Goal: Information Seeking & Learning: Find specific page/section

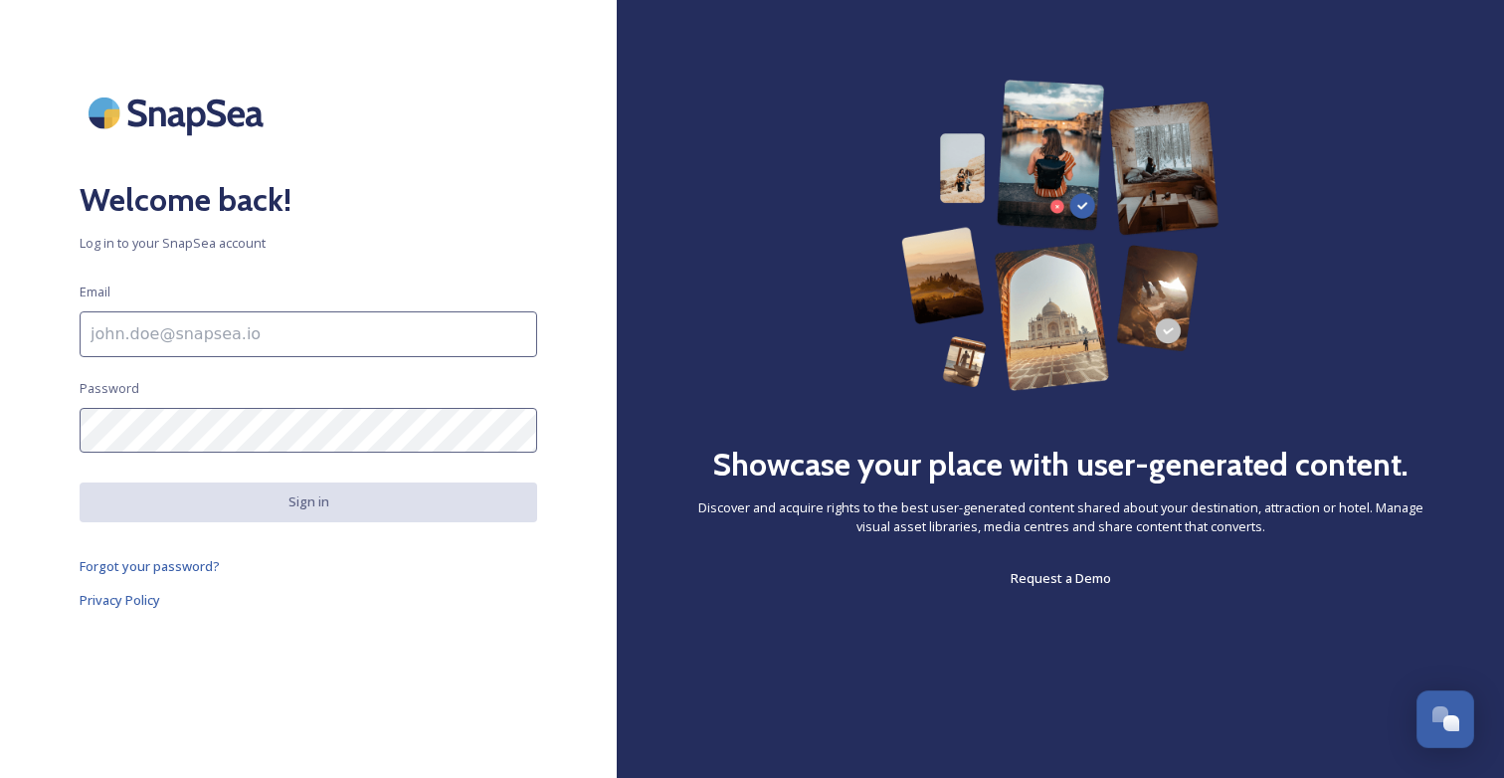
type input "[EMAIL_ADDRESS][DOMAIN_NAME]"
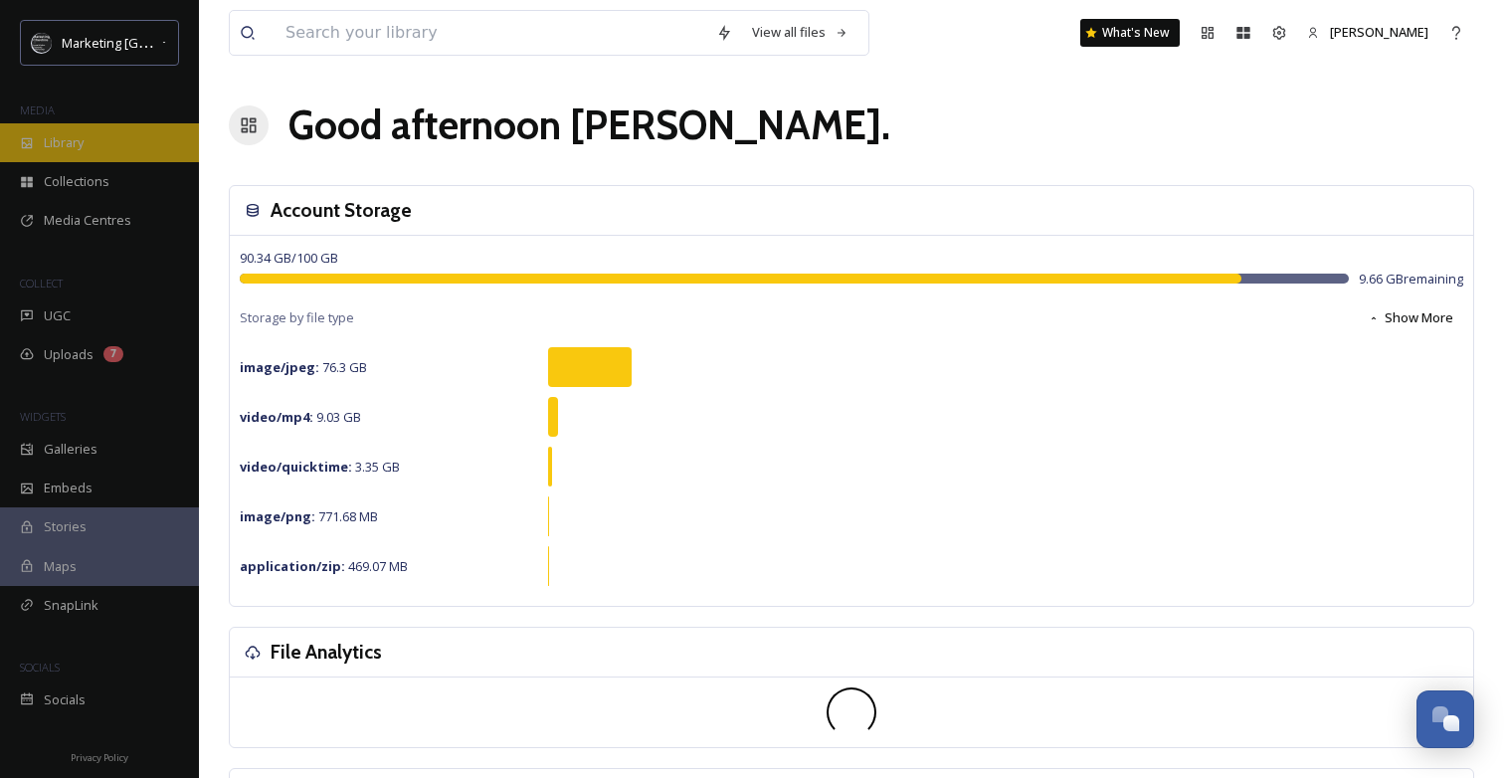
click at [121, 146] on div "Library" at bounding box center [99, 142] width 199 height 39
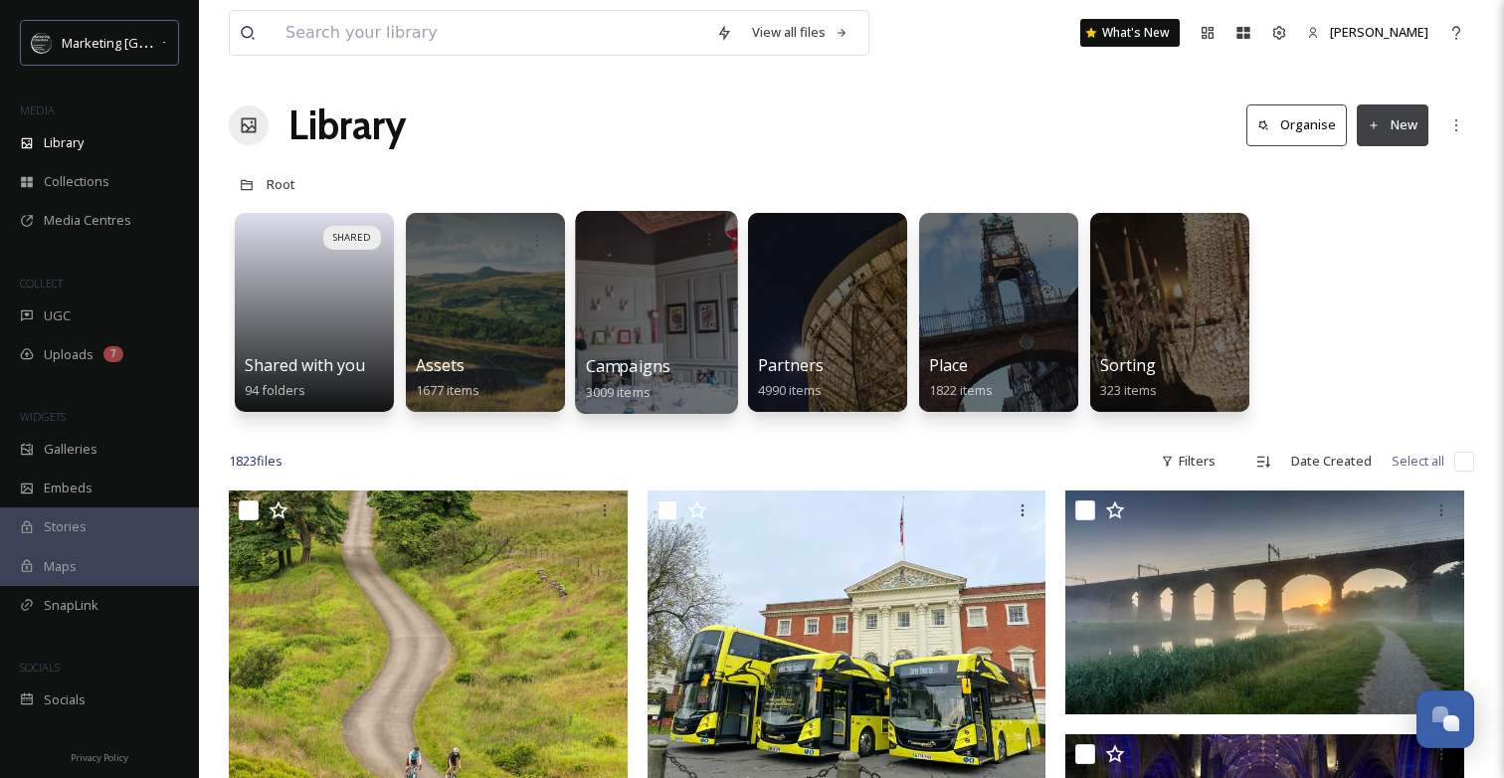
click at [669, 330] on div at bounding box center [656, 312] width 162 height 203
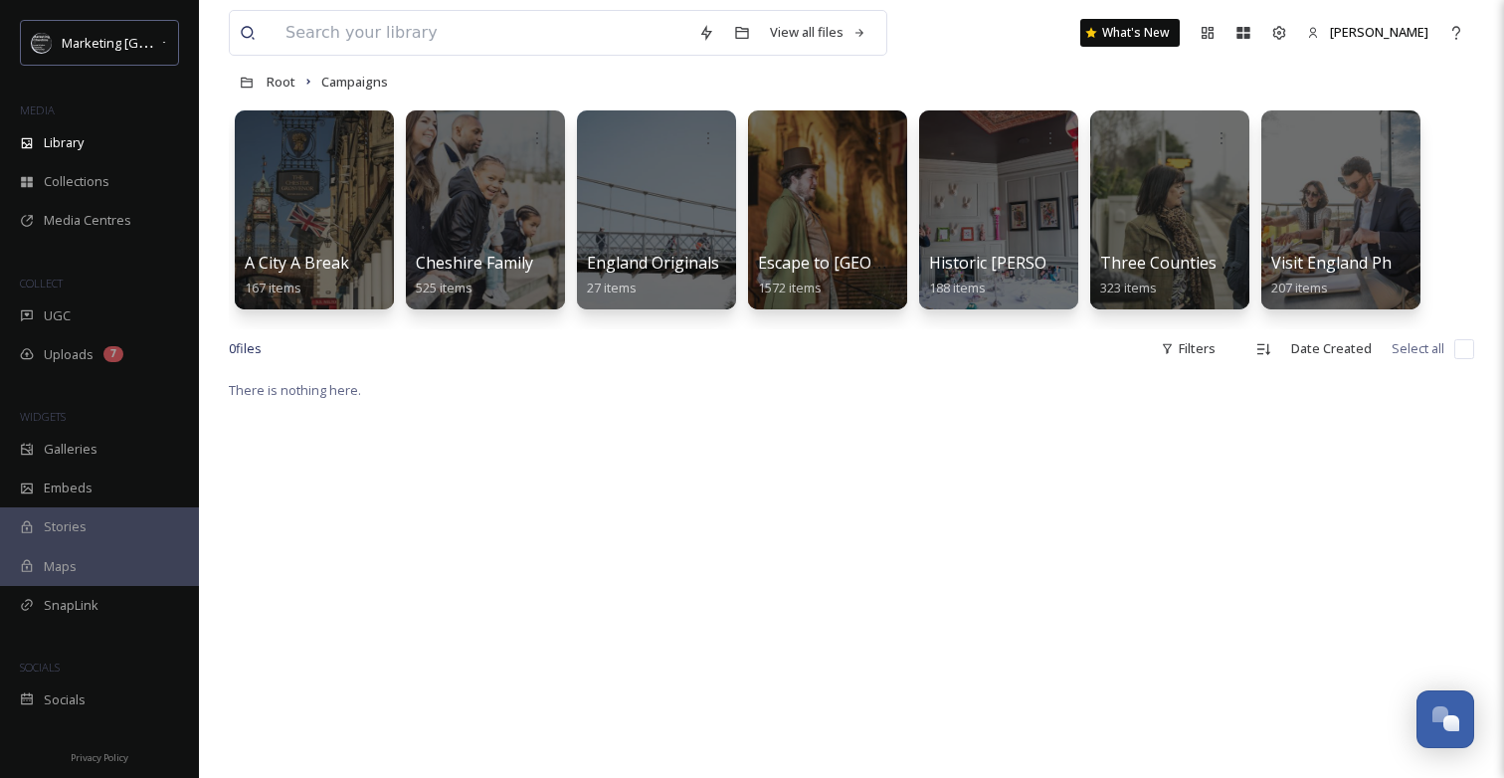
scroll to position [102, 0]
click at [83, 183] on span "Collections" at bounding box center [77, 181] width 66 height 19
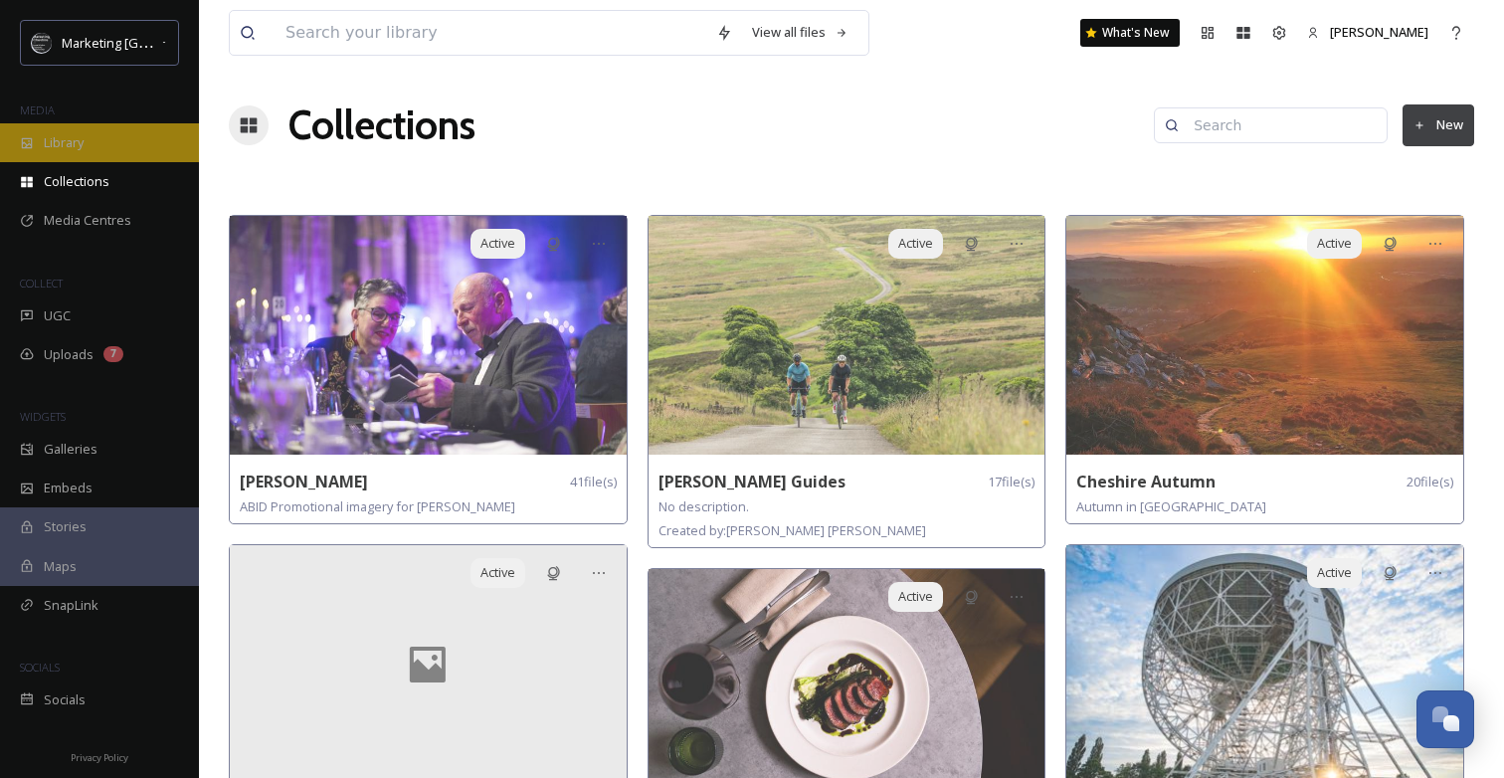
click at [91, 141] on div "Library" at bounding box center [99, 142] width 199 height 39
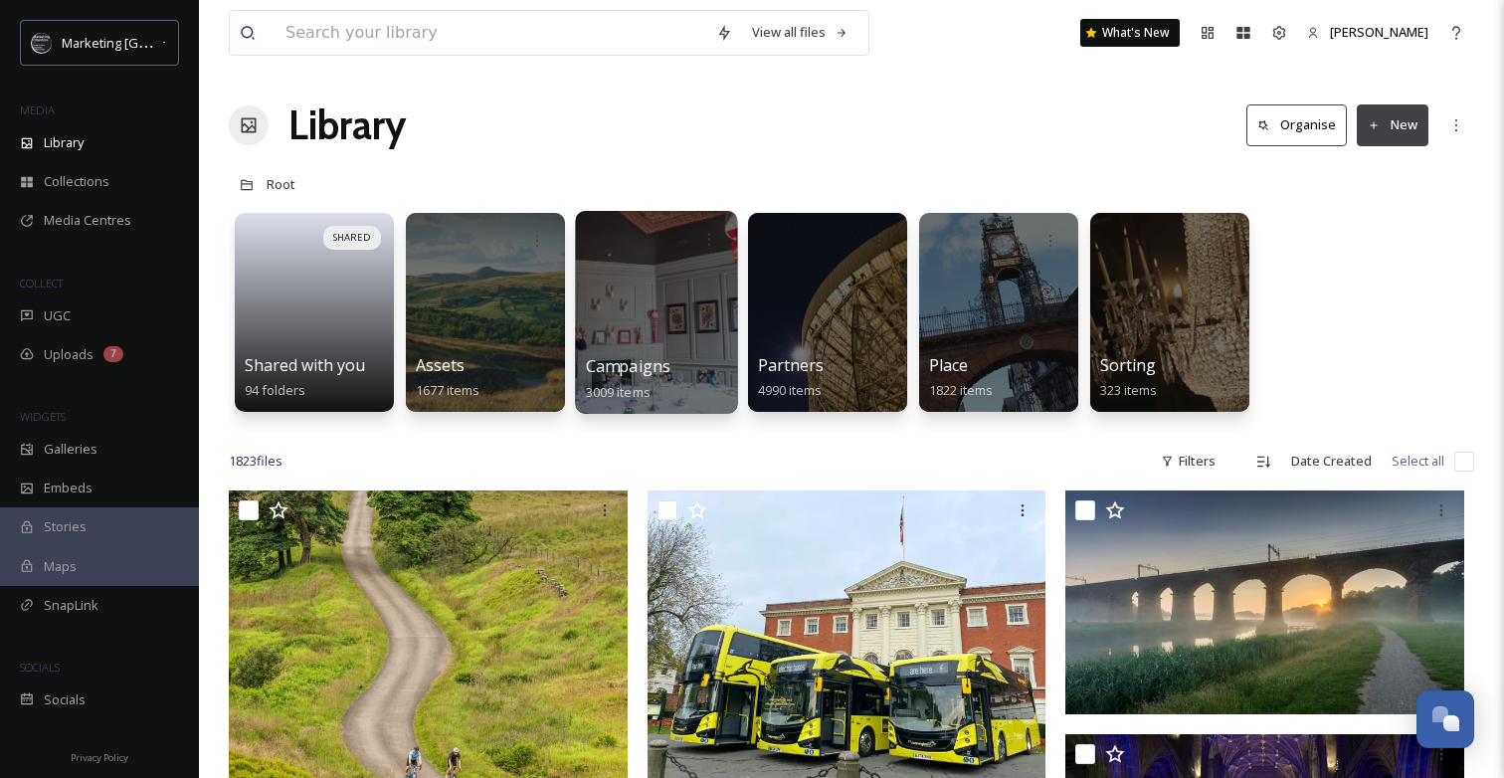
click at [649, 335] on div at bounding box center [656, 312] width 162 height 203
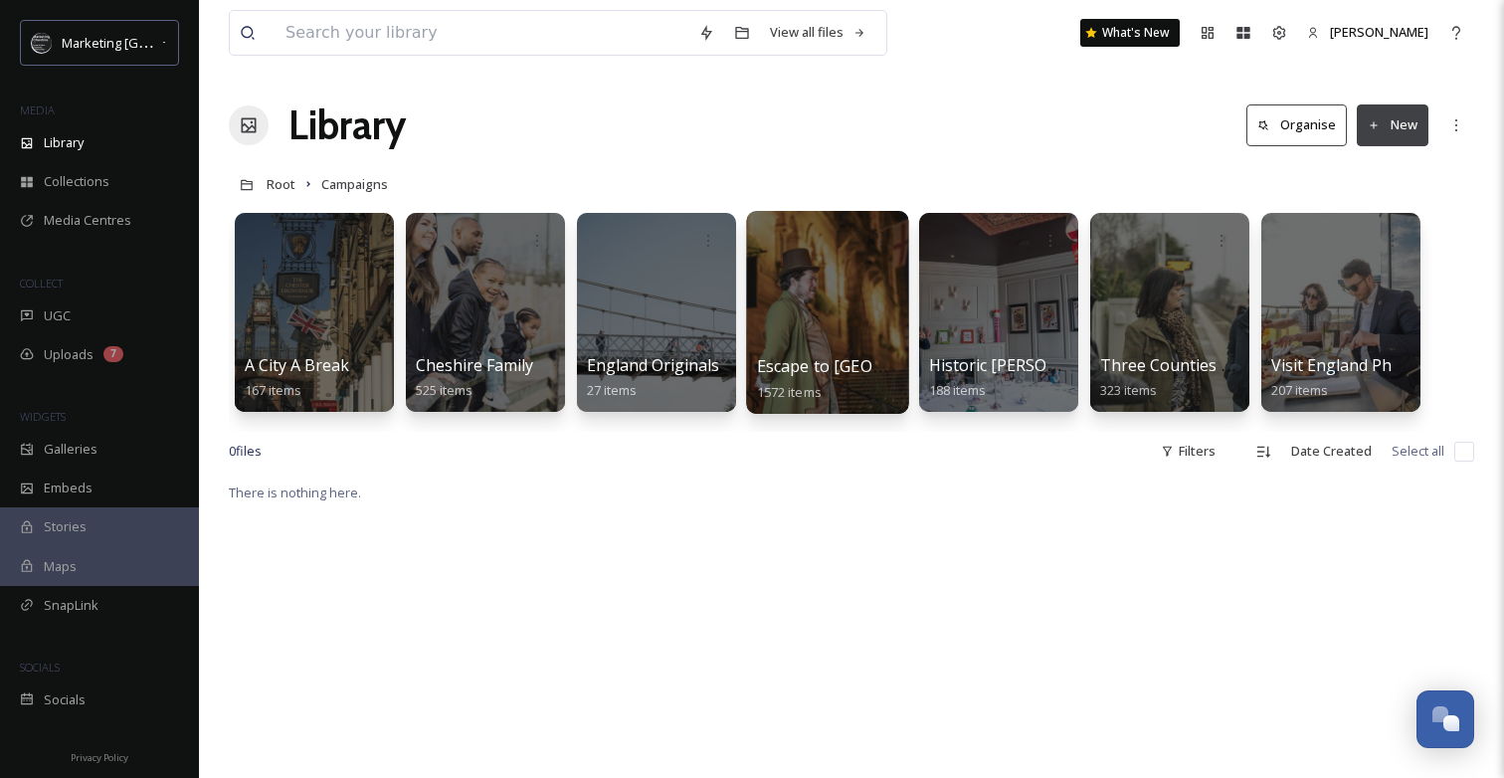
click at [835, 320] on div at bounding box center [827, 312] width 162 height 203
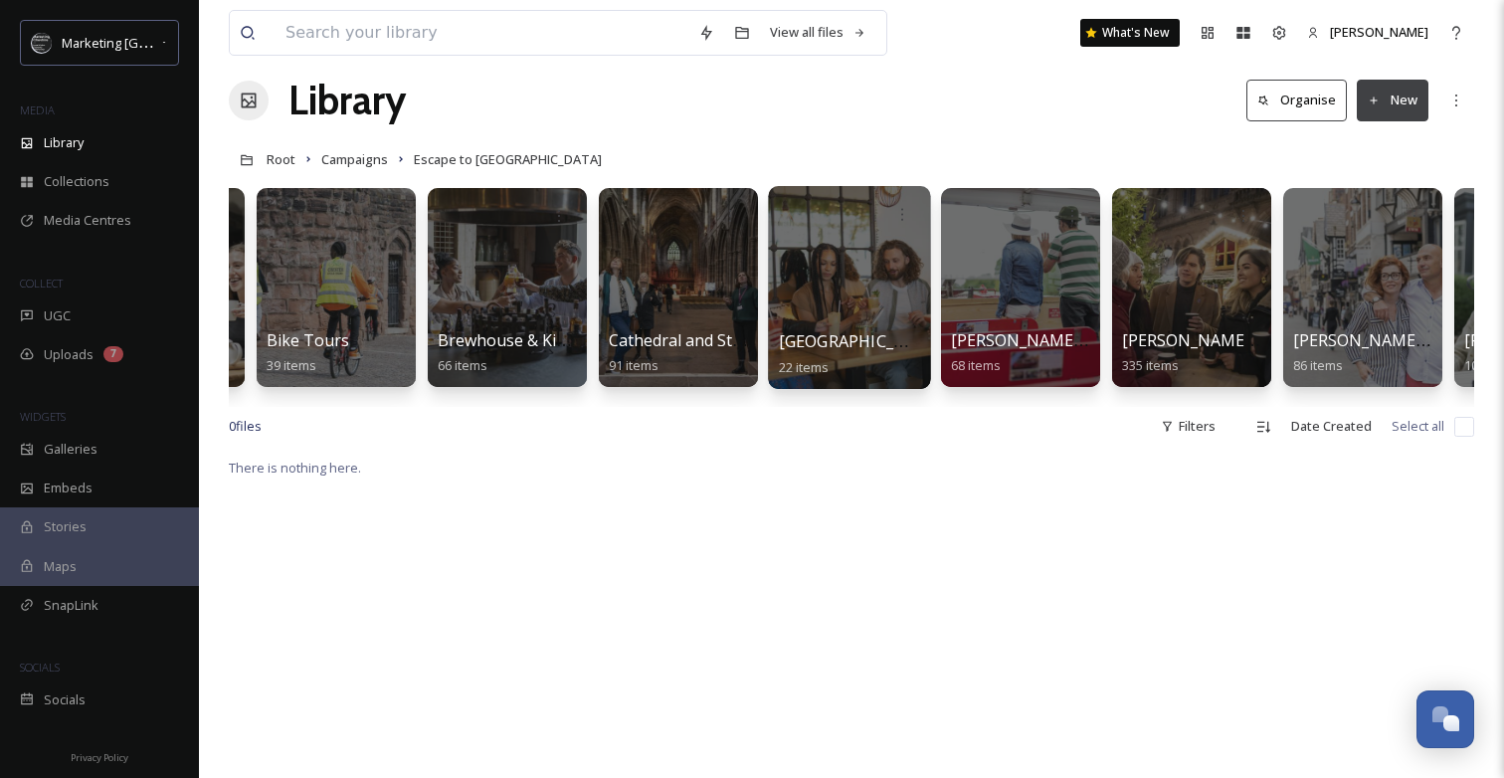
scroll to position [0, 154]
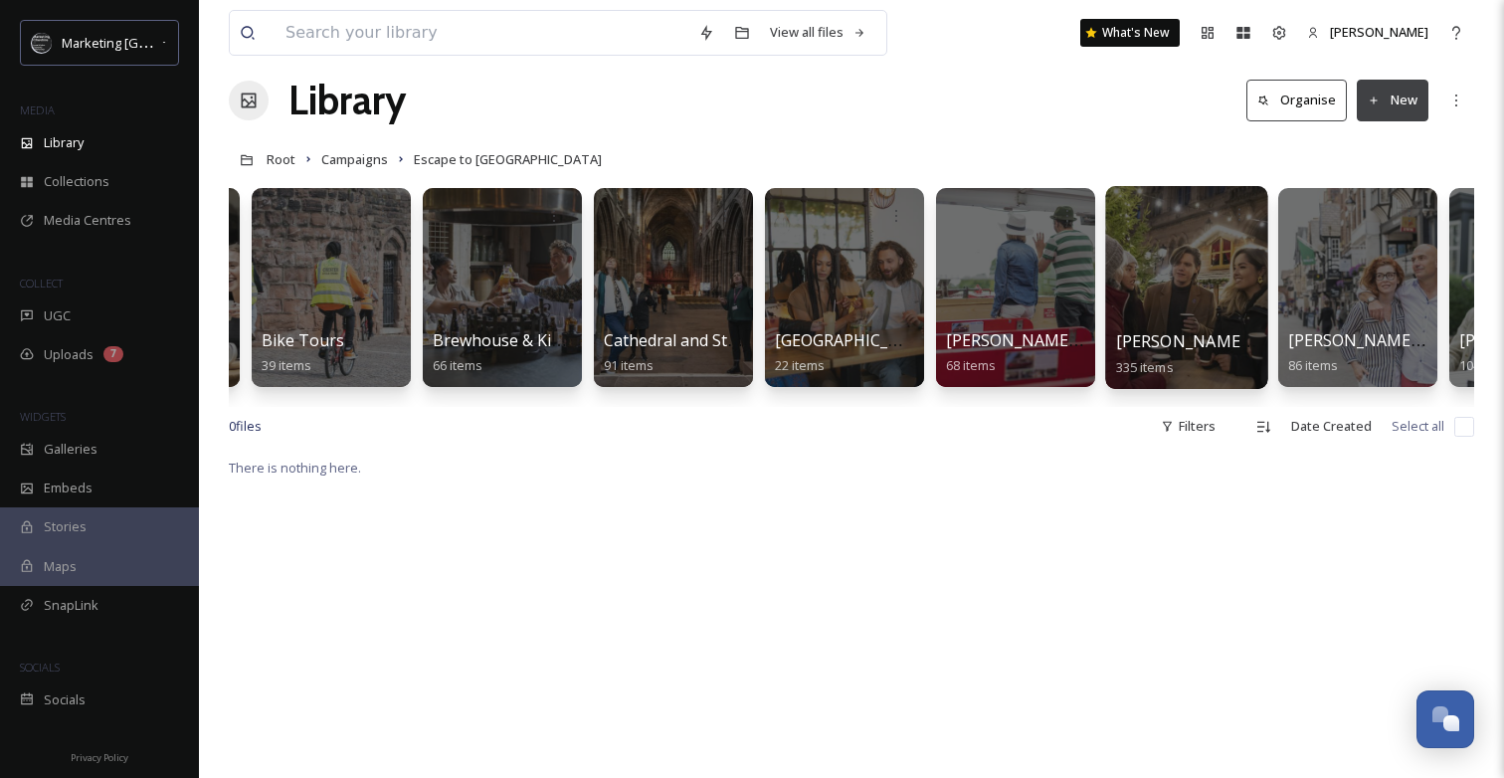
click at [1212, 300] on div at bounding box center [1186, 287] width 162 height 203
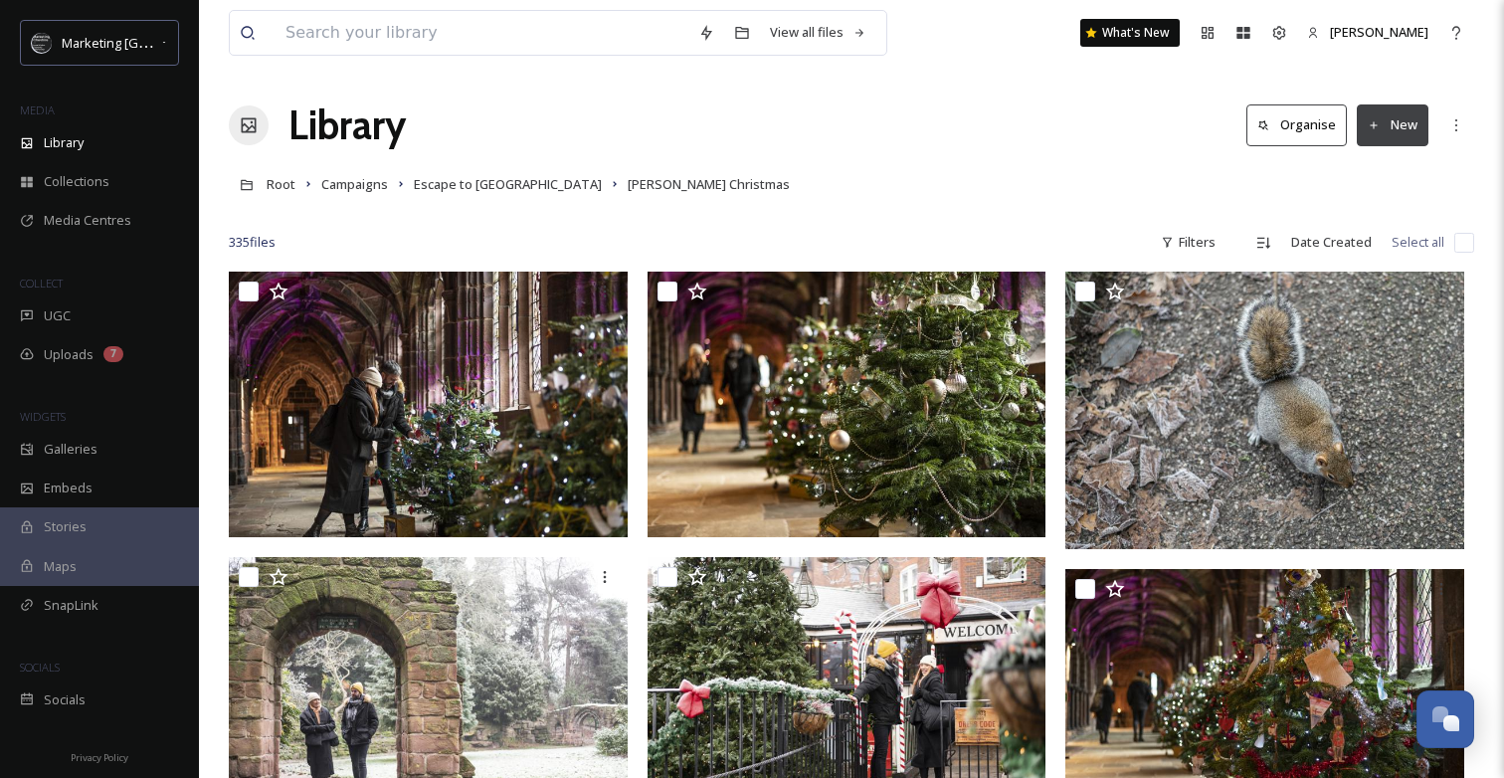
click at [1441, 201] on div "Root Campaigns Escape to [PERSON_NAME] Christmas" at bounding box center [852, 184] width 1246 height 38
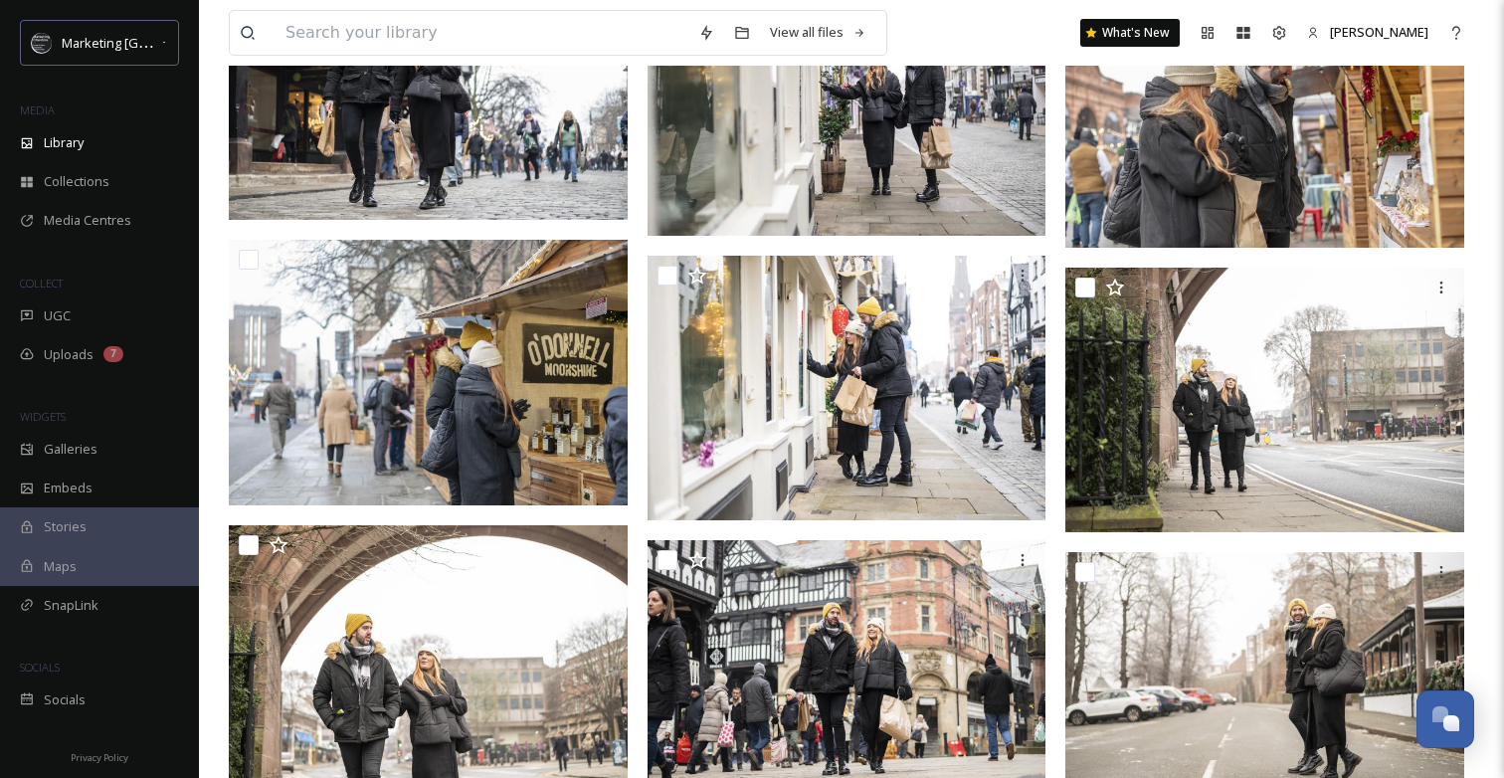
scroll to position [8966, 0]
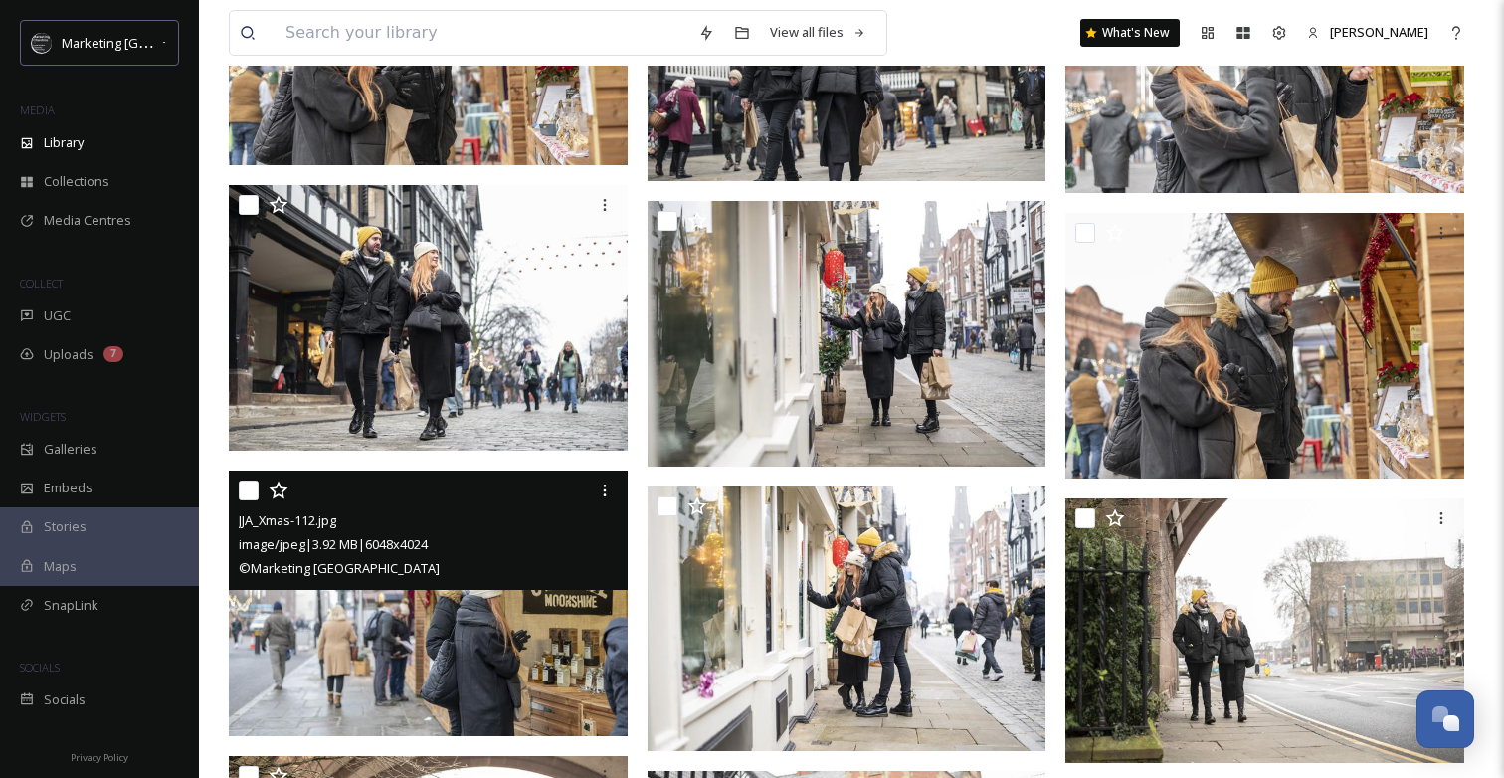
click at [519, 655] on img at bounding box center [428, 604] width 399 height 266
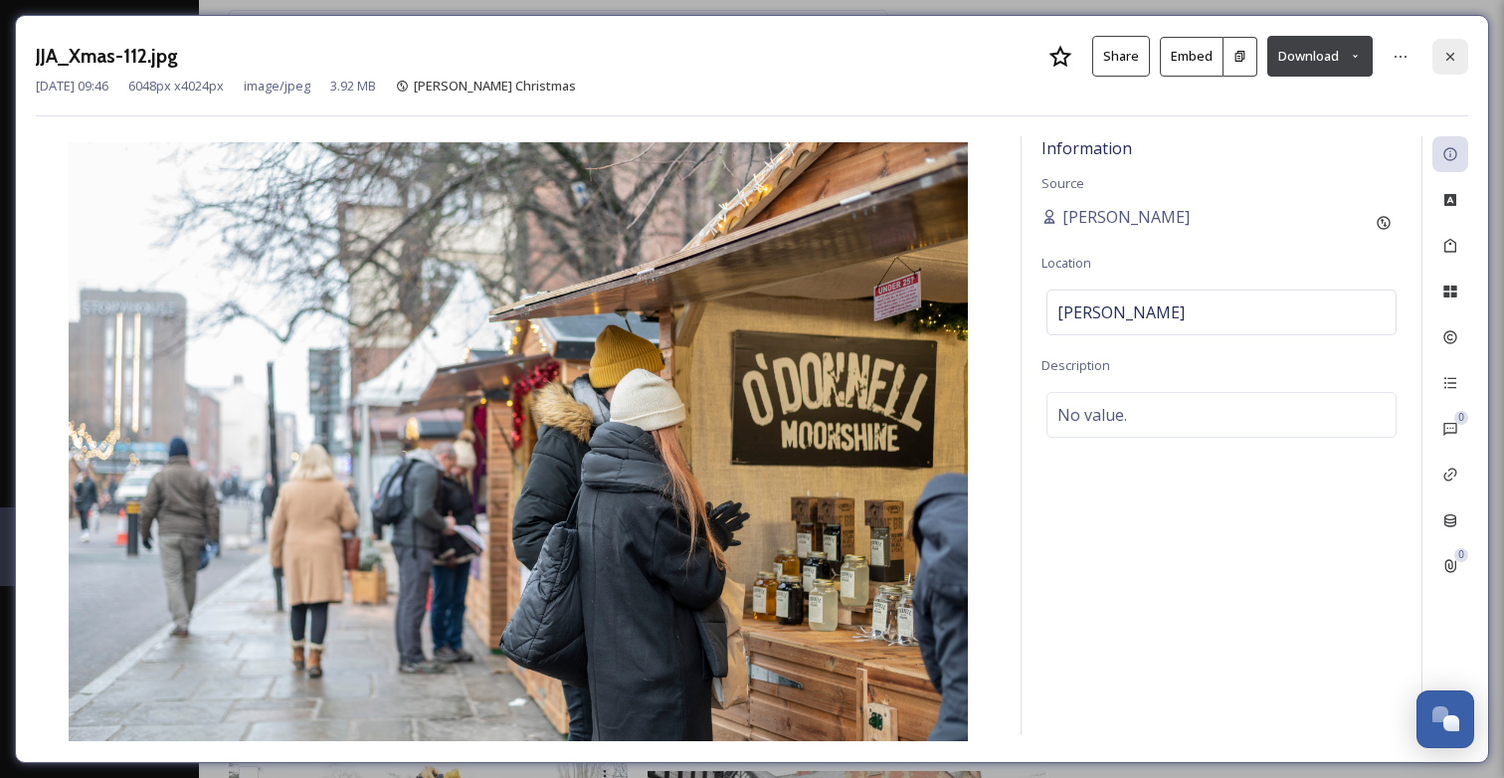
click at [1450, 57] on icon at bounding box center [1451, 56] width 8 height 8
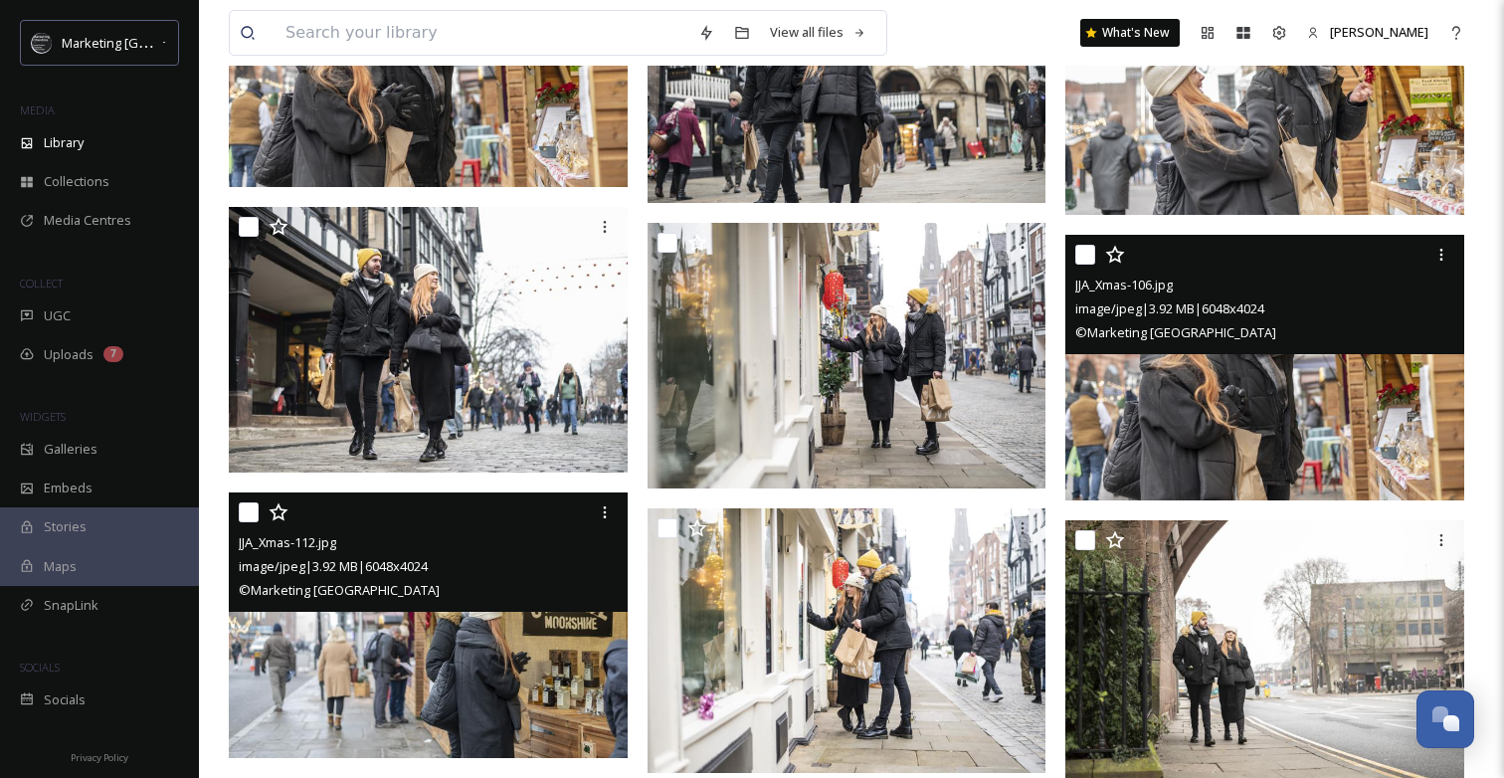
scroll to position [8943, 0]
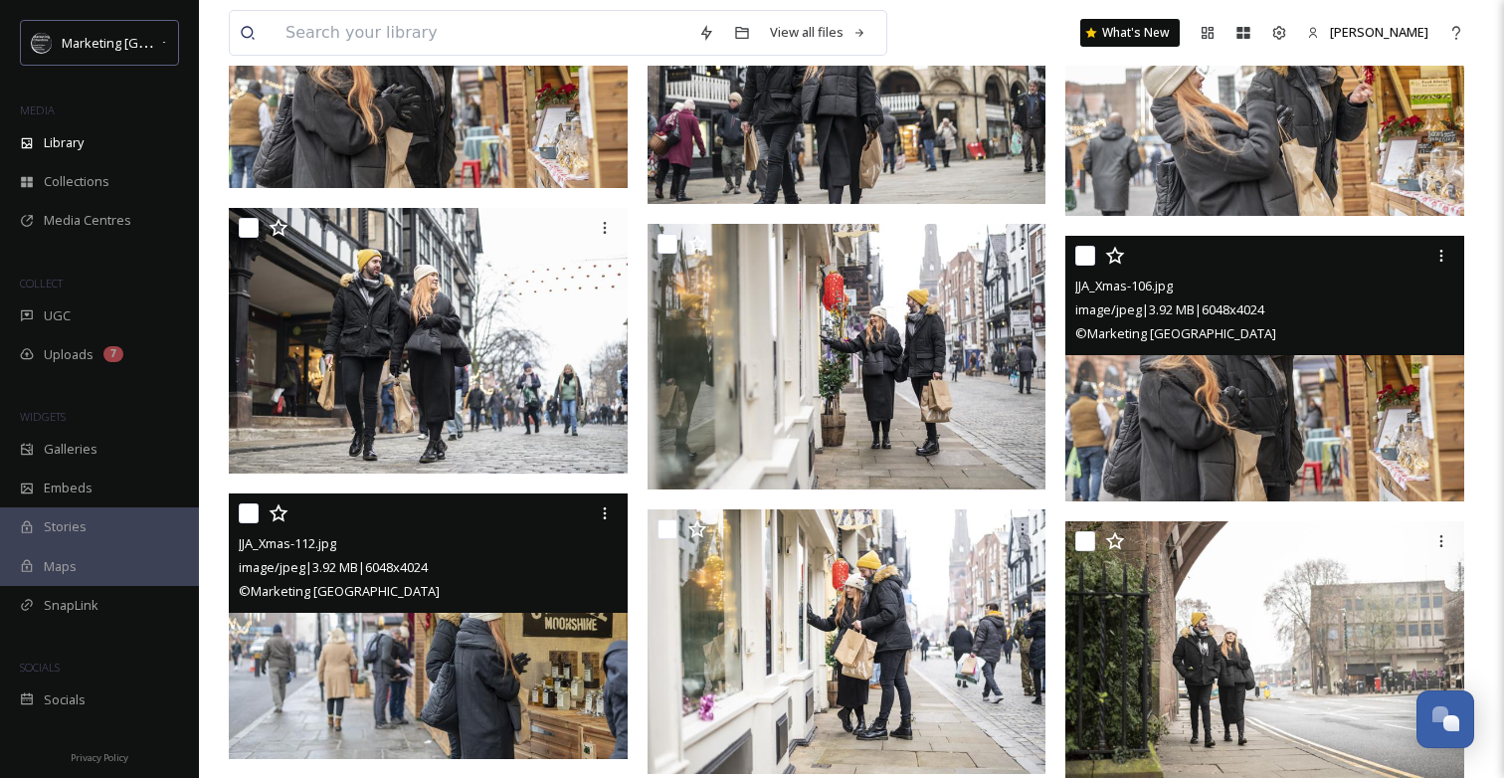
click at [1281, 343] on div "© Marketing Cheshire" at bounding box center [1268, 333] width 384 height 24
click at [1264, 402] on img at bounding box center [1265, 369] width 399 height 266
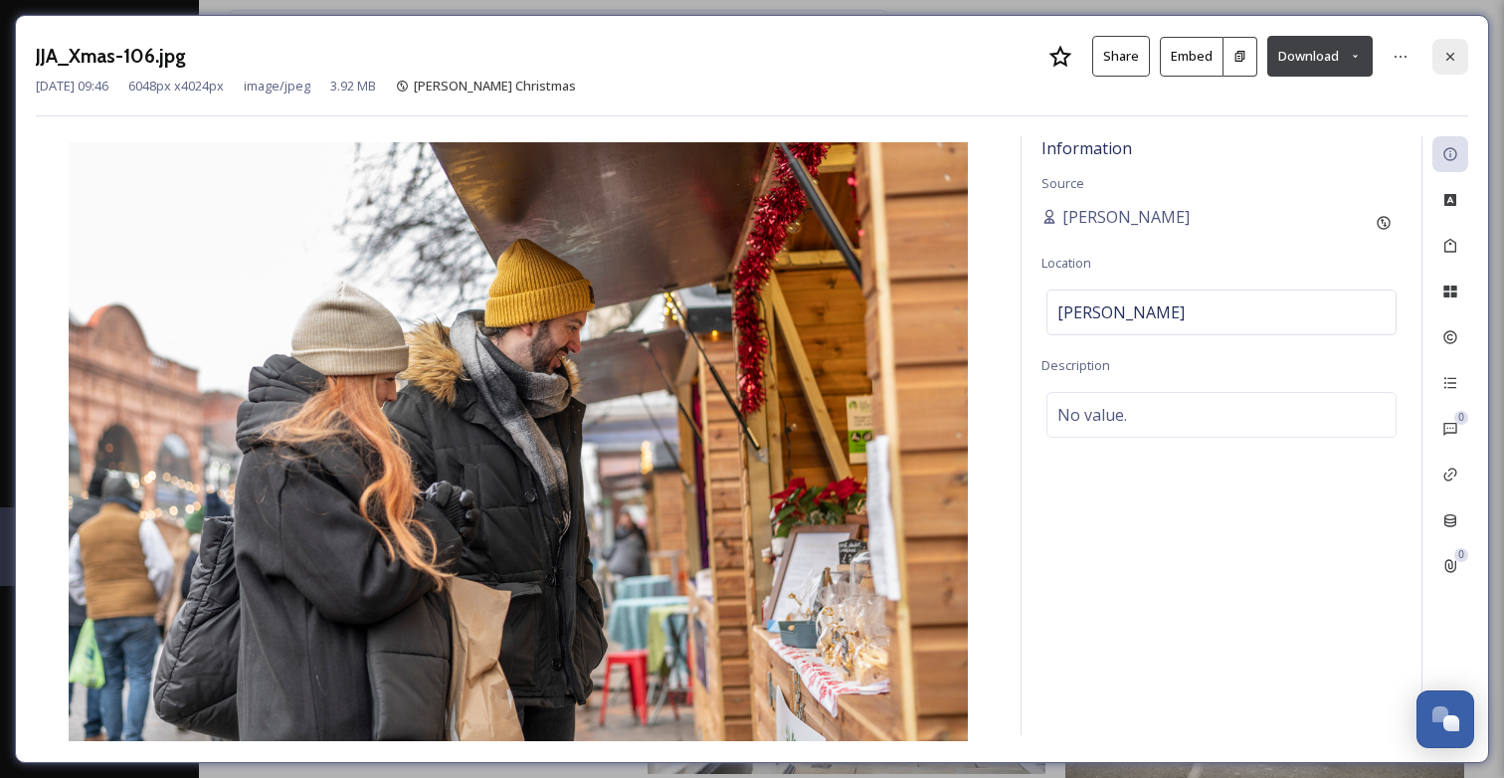
click at [1447, 52] on icon at bounding box center [1451, 57] width 16 height 16
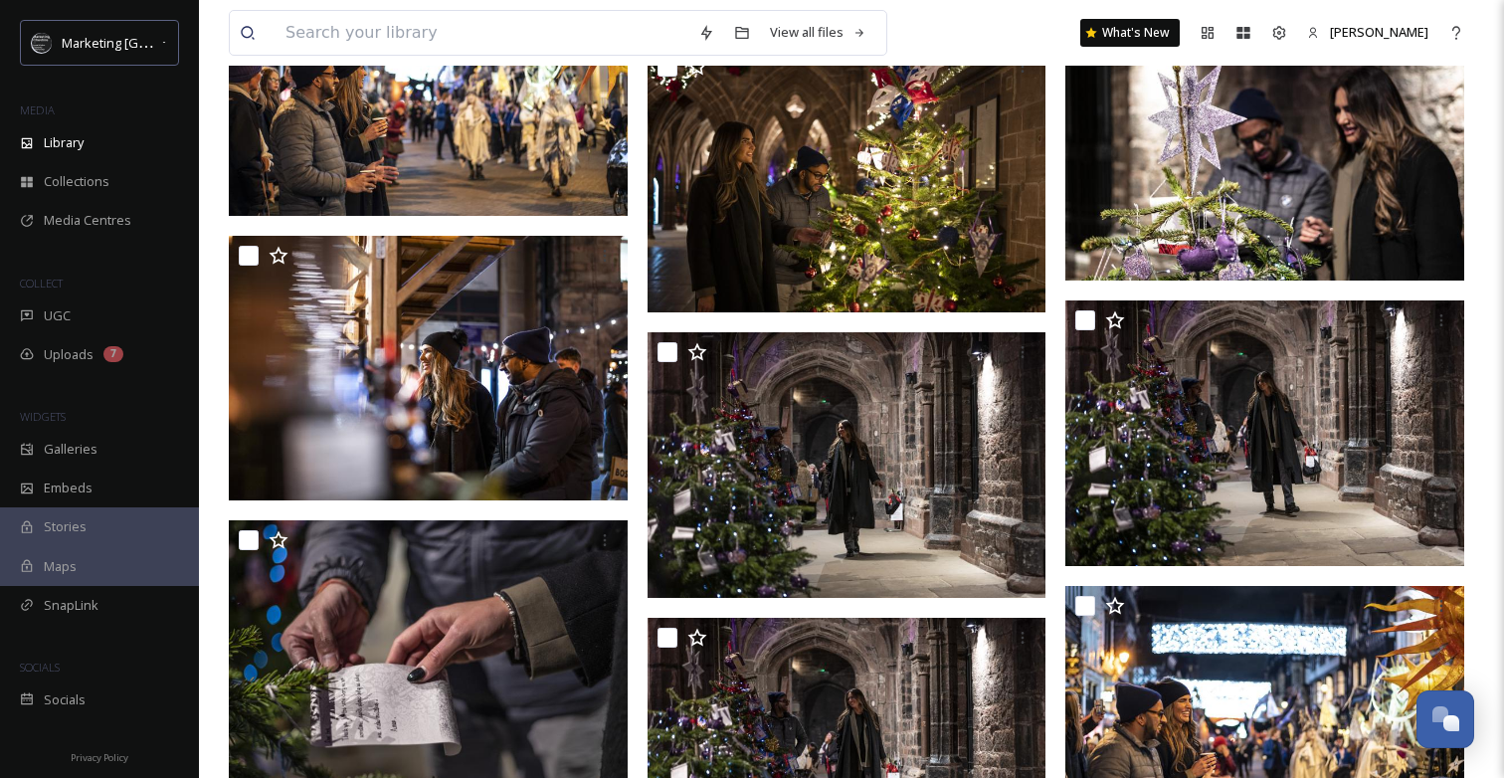
scroll to position [19194, 0]
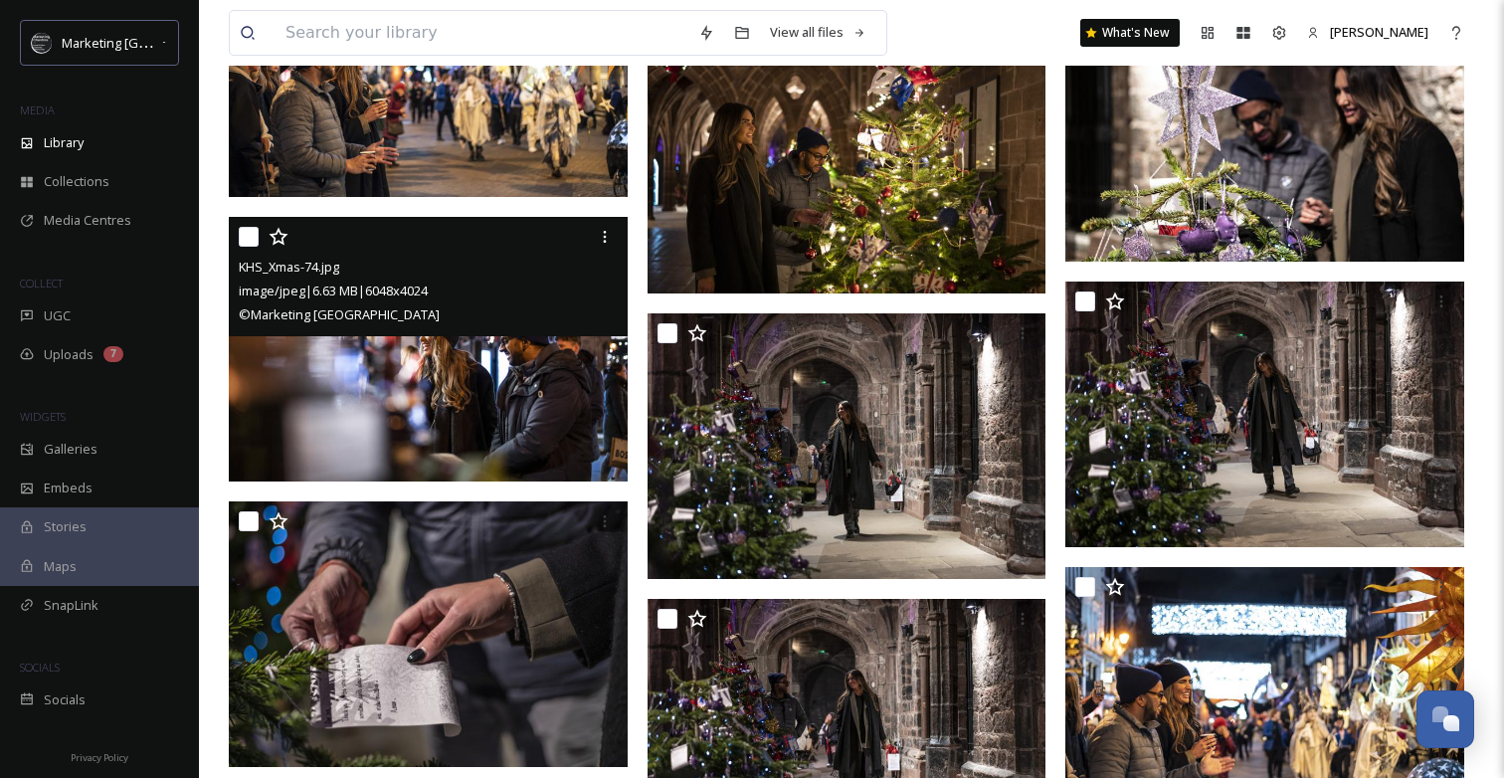
click at [427, 383] on img at bounding box center [428, 349] width 399 height 266
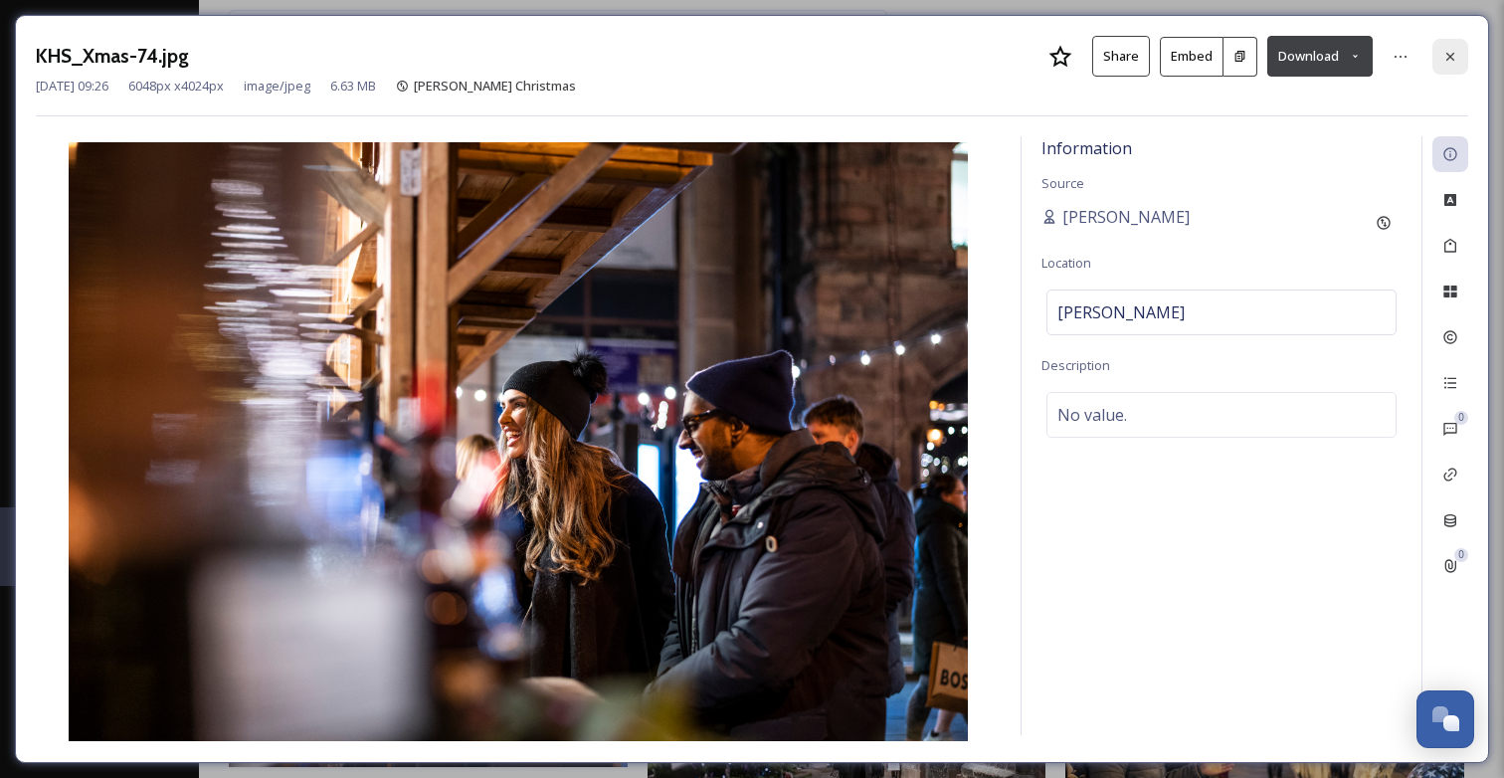
click at [1454, 53] on icon at bounding box center [1451, 56] width 8 height 8
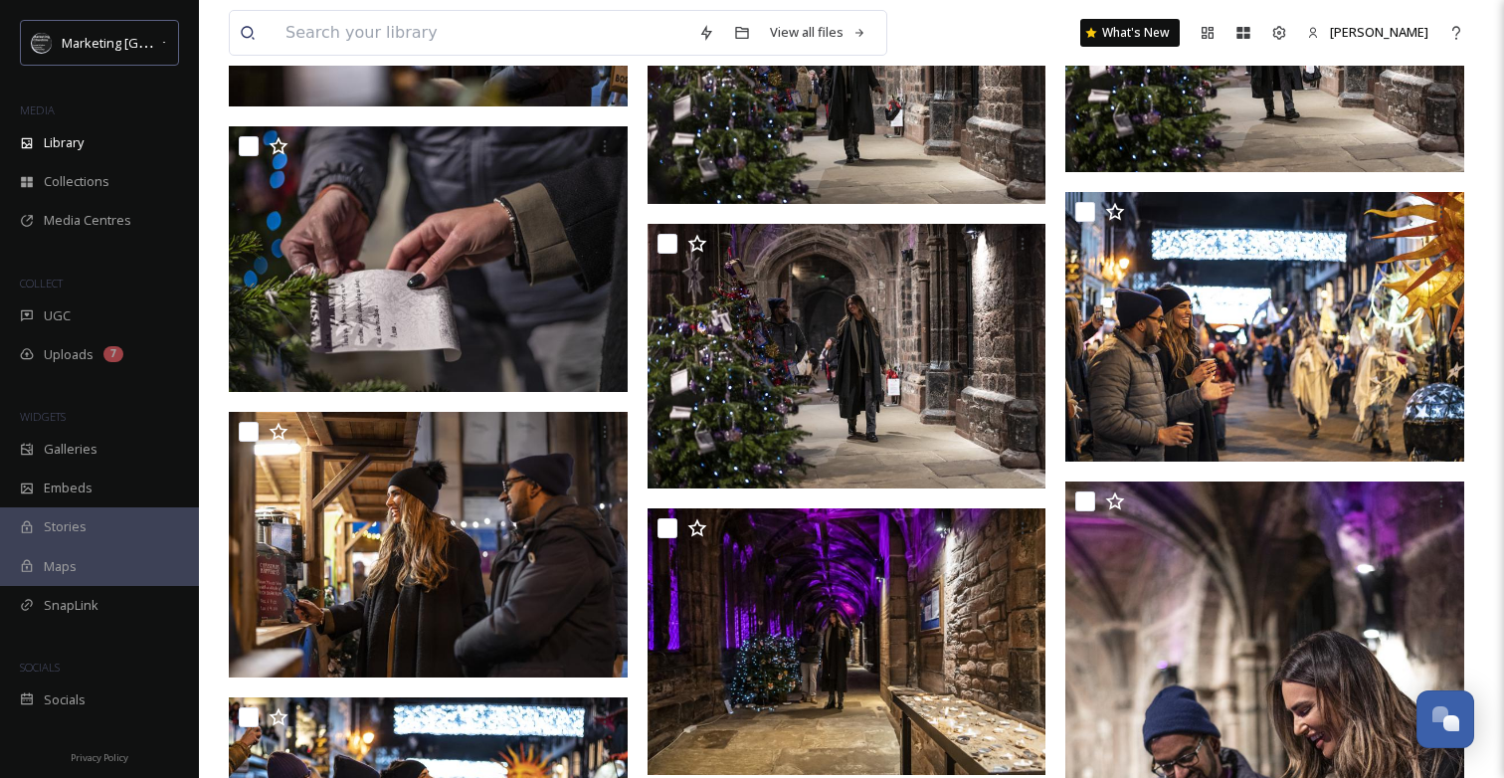
scroll to position [19628, 0]
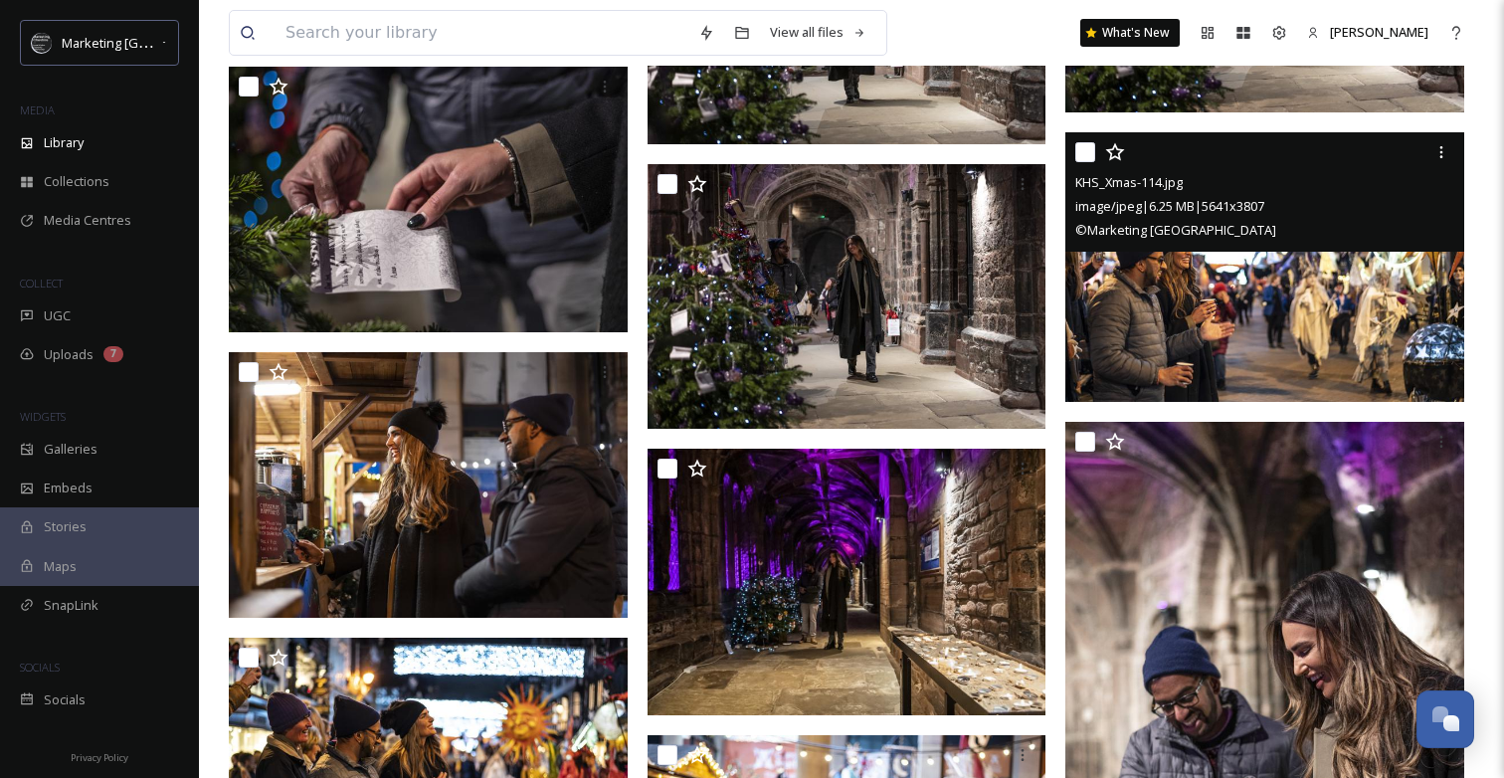
click at [1260, 331] on img at bounding box center [1265, 266] width 399 height 269
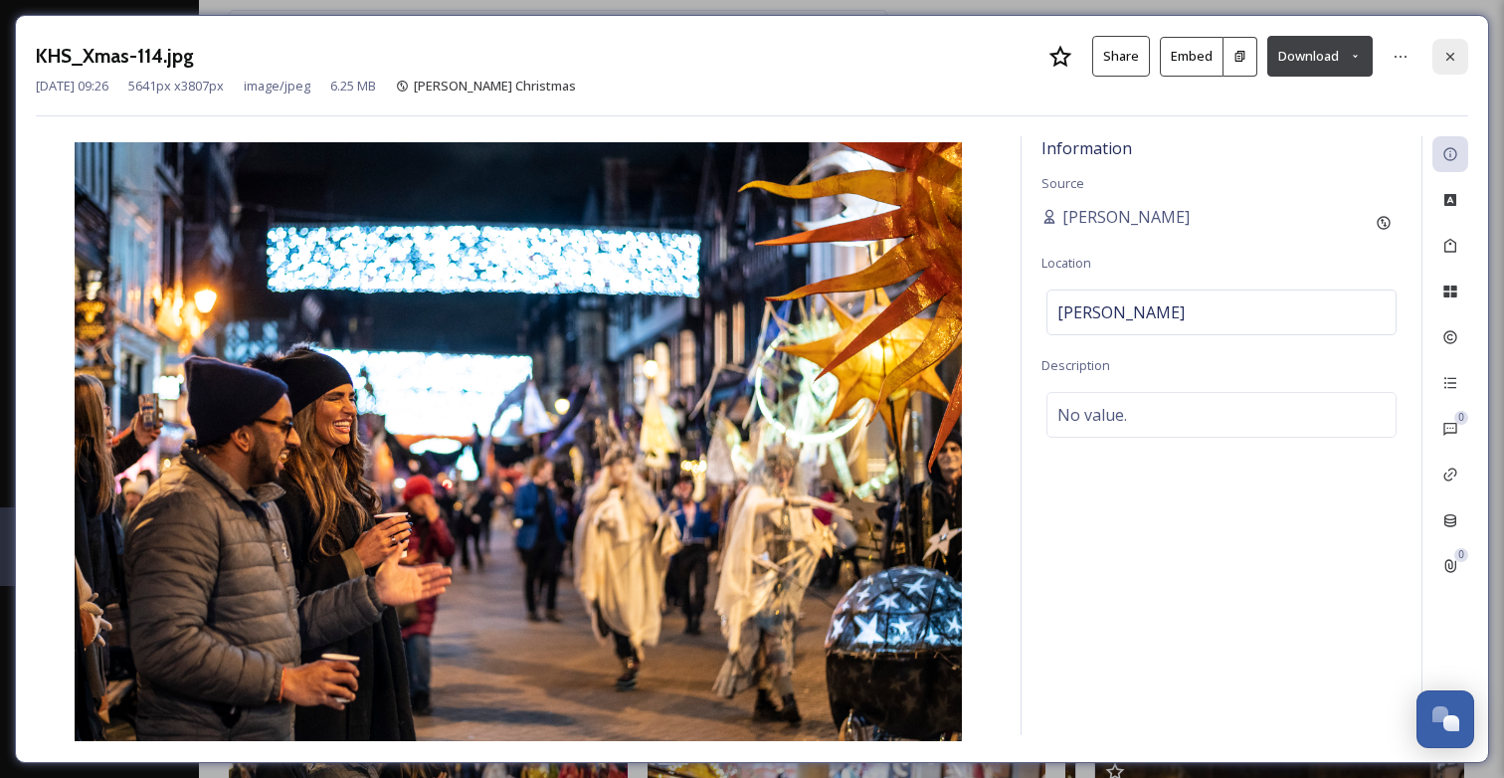
click at [1451, 52] on icon at bounding box center [1451, 57] width 16 height 16
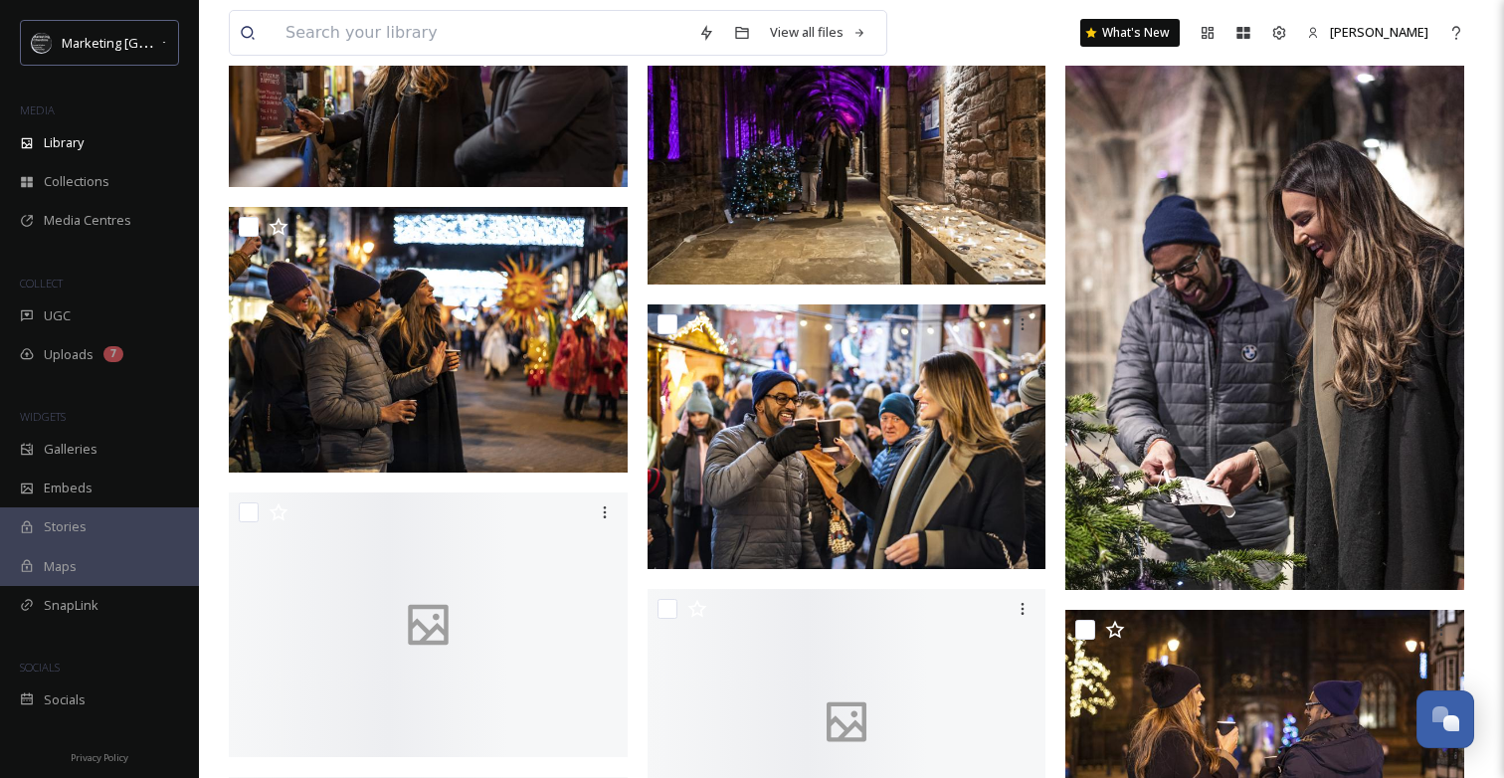
scroll to position [20195, 0]
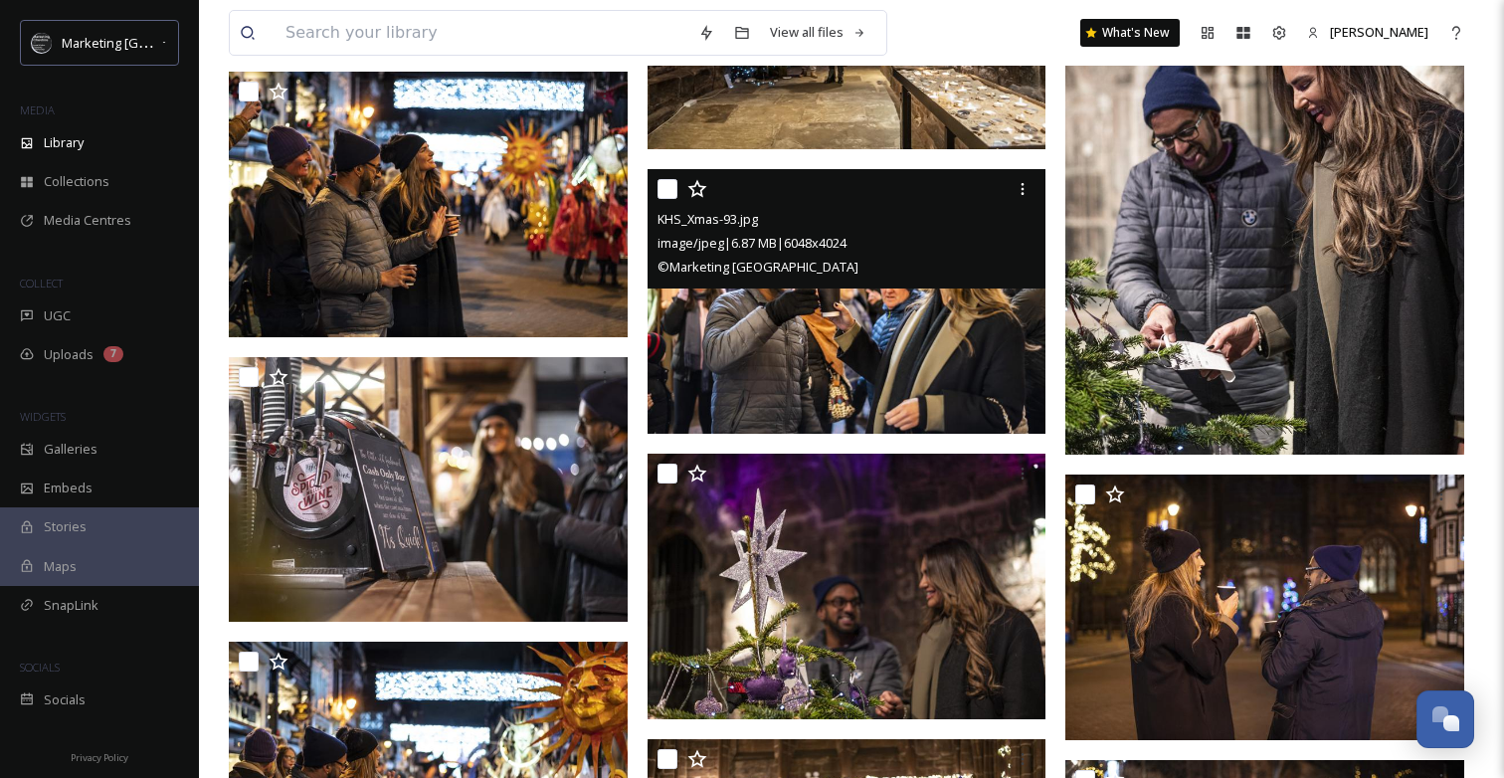
click at [926, 315] on img at bounding box center [847, 302] width 399 height 266
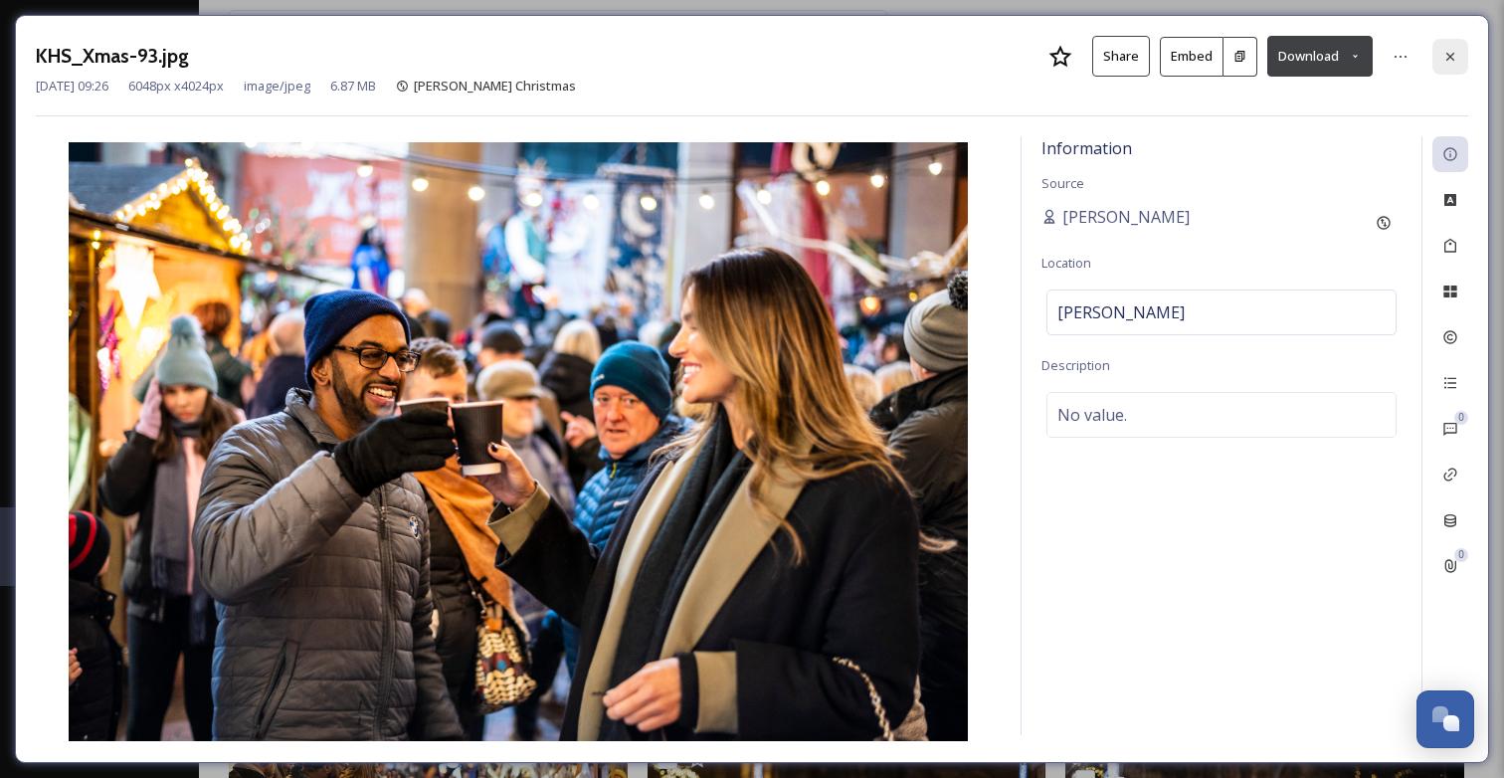
click at [1448, 58] on icon at bounding box center [1451, 57] width 16 height 16
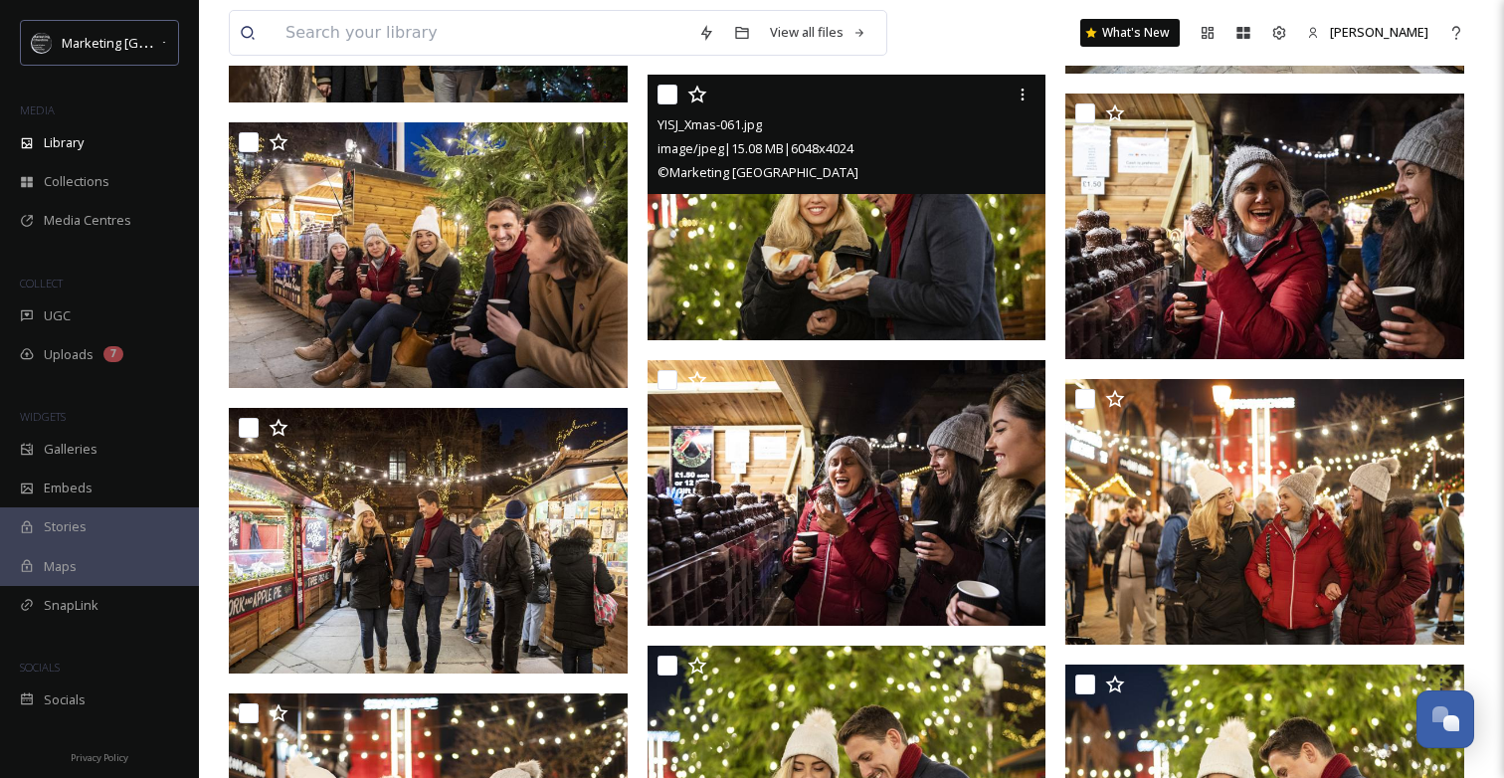
scroll to position [25153, 0]
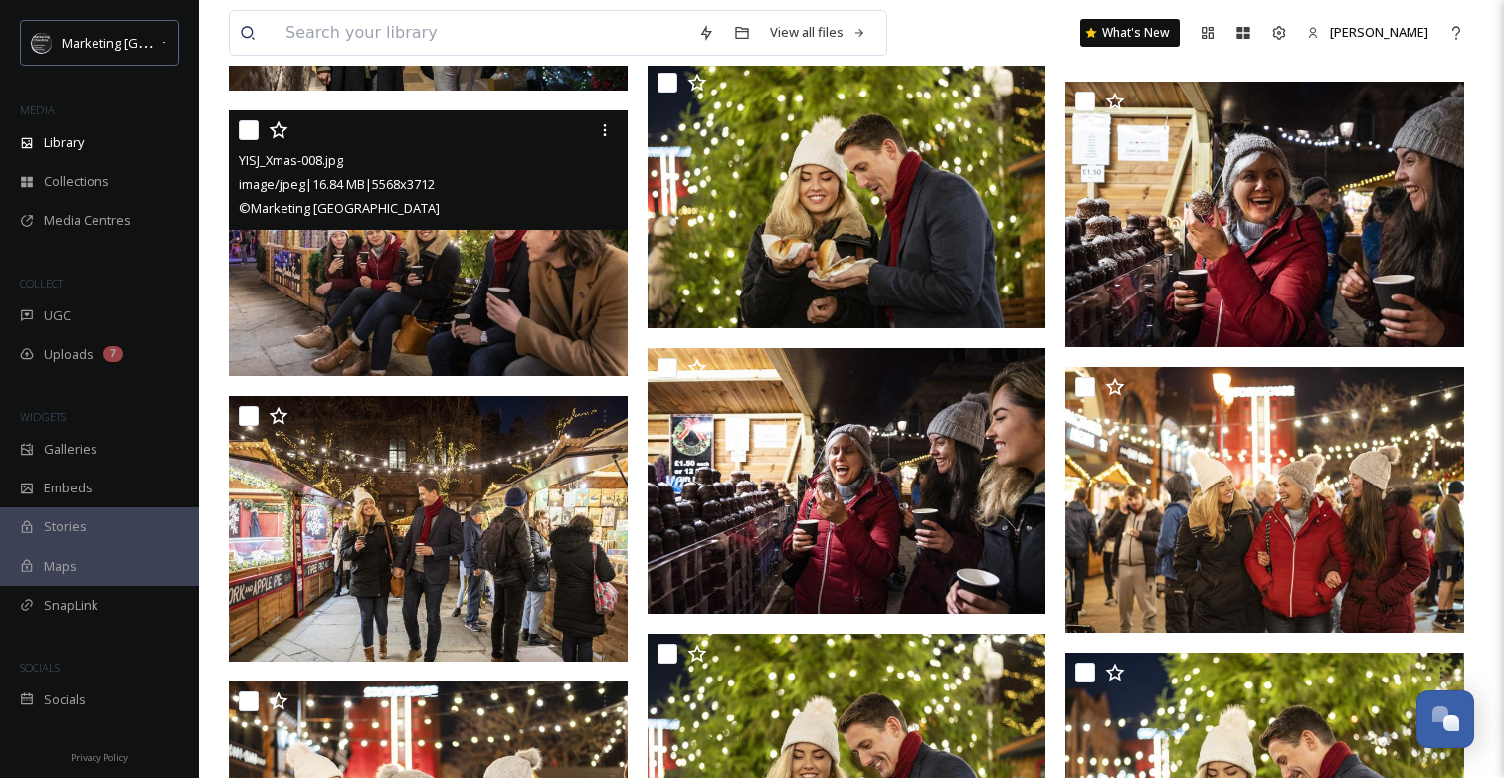
click at [443, 235] on img at bounding box center [428, 243] width 399 height 267
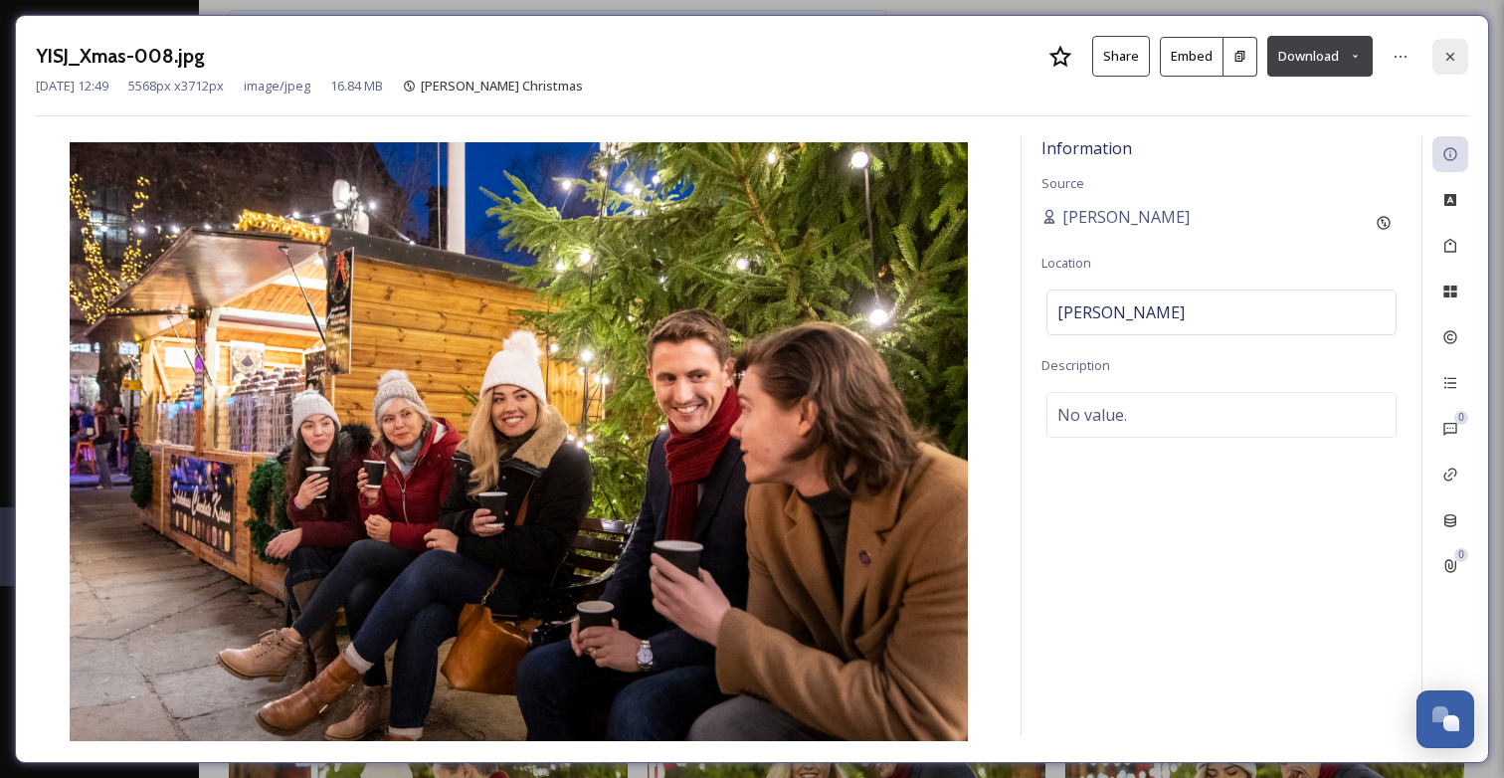
click at [1447, 62] on icon at bounding box center [1451, 57] width 16 height 16
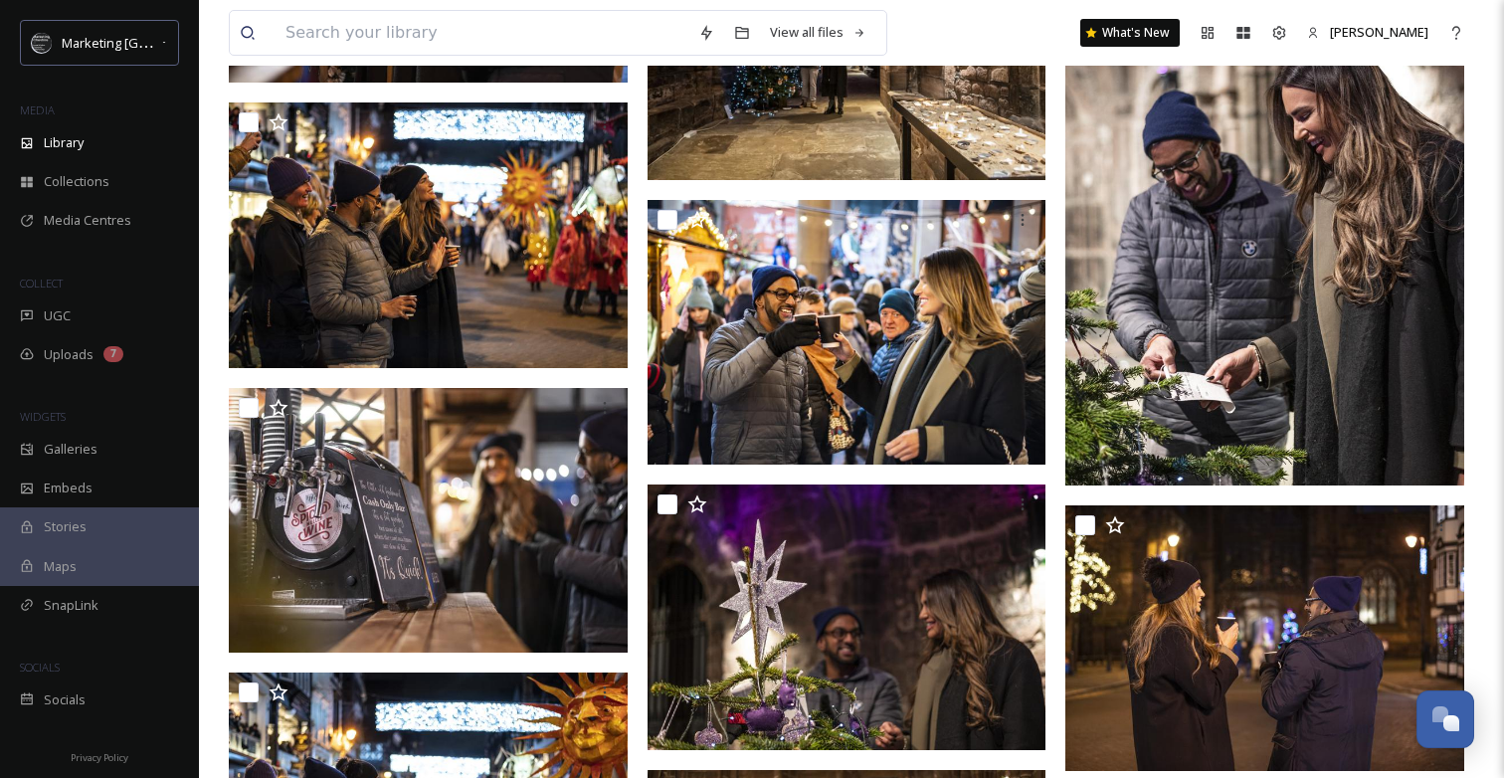
scroll to position [19686, 0]
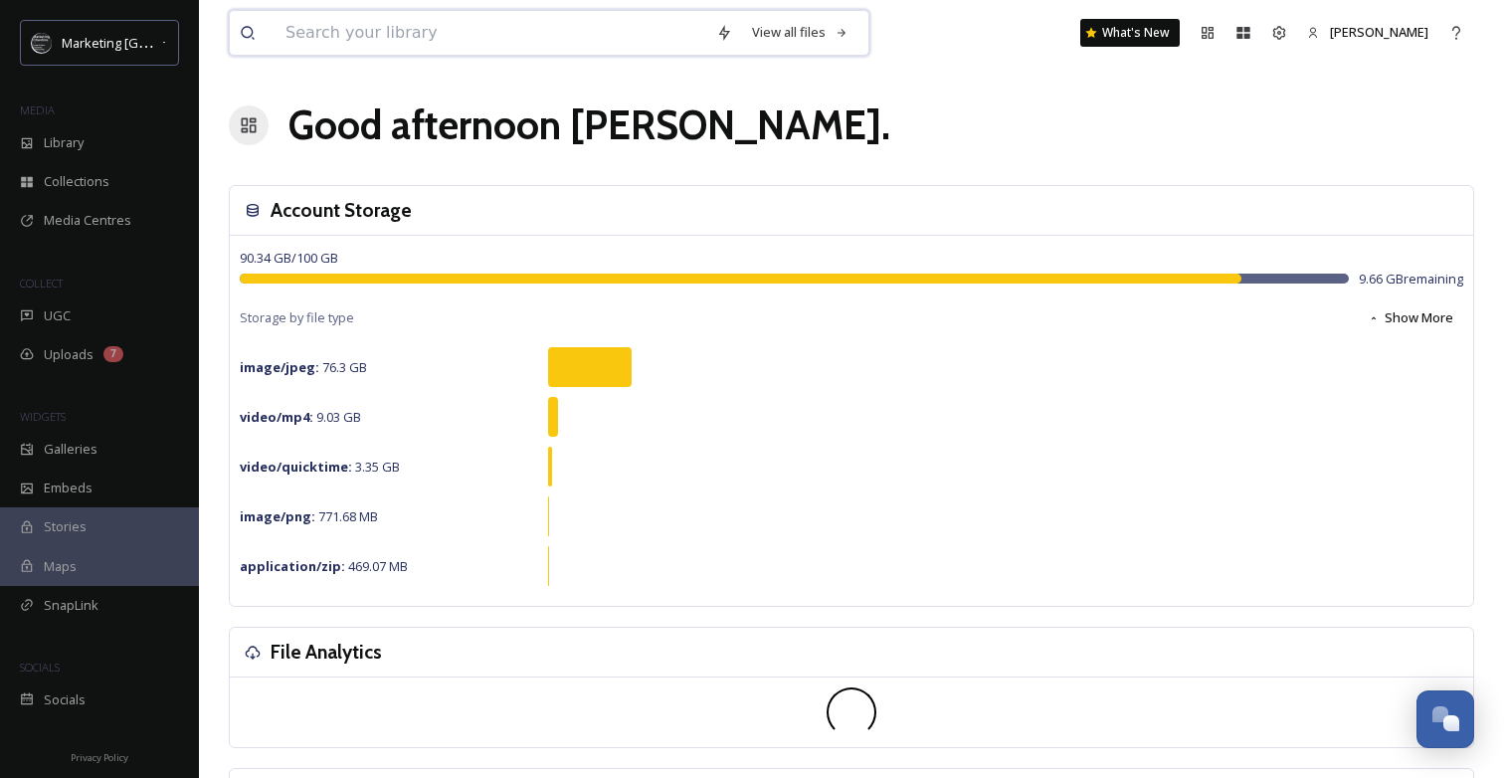
click at [388, 54] on input at bounding box center [491, 33] width 431 height 44
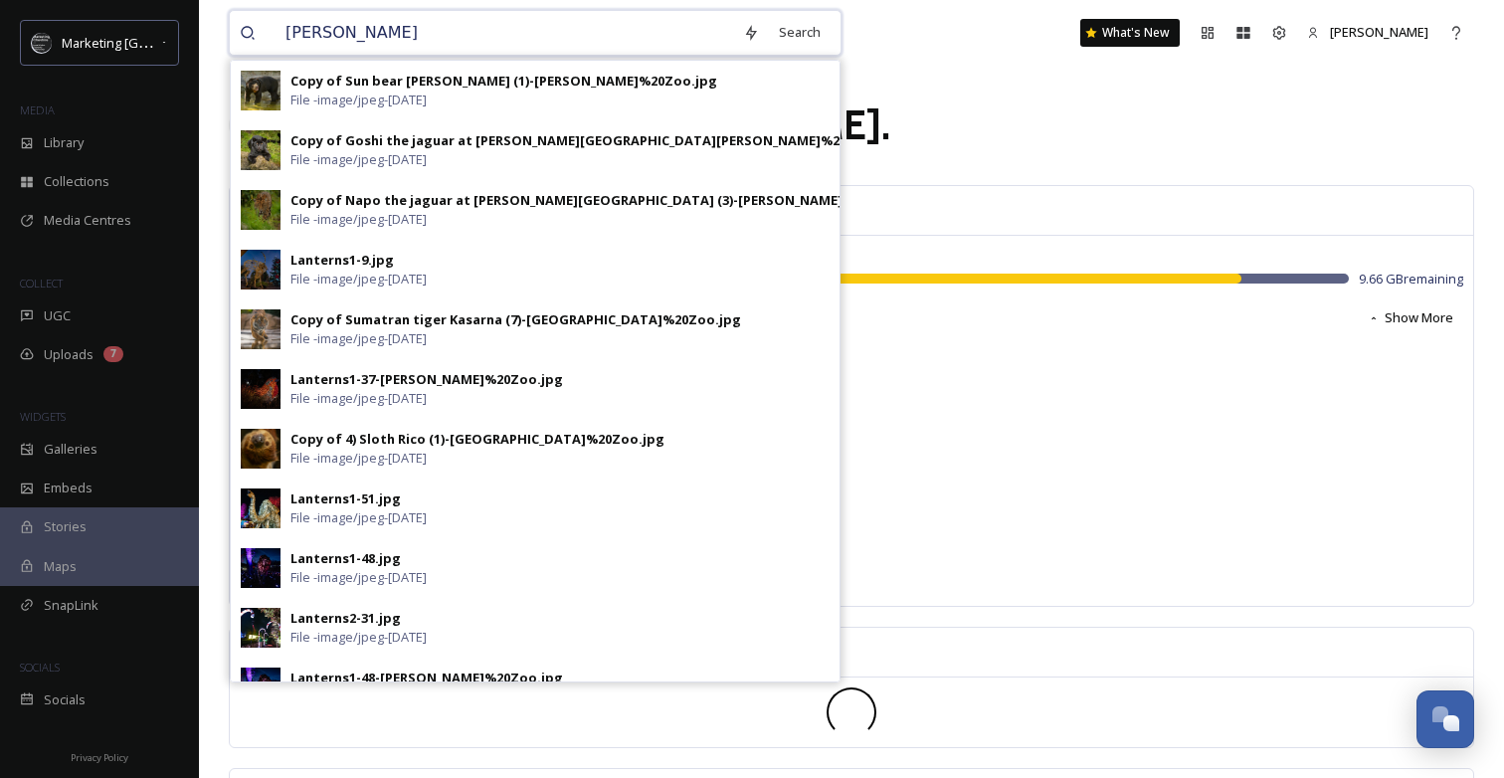
type input "[PERSON_NAME]"
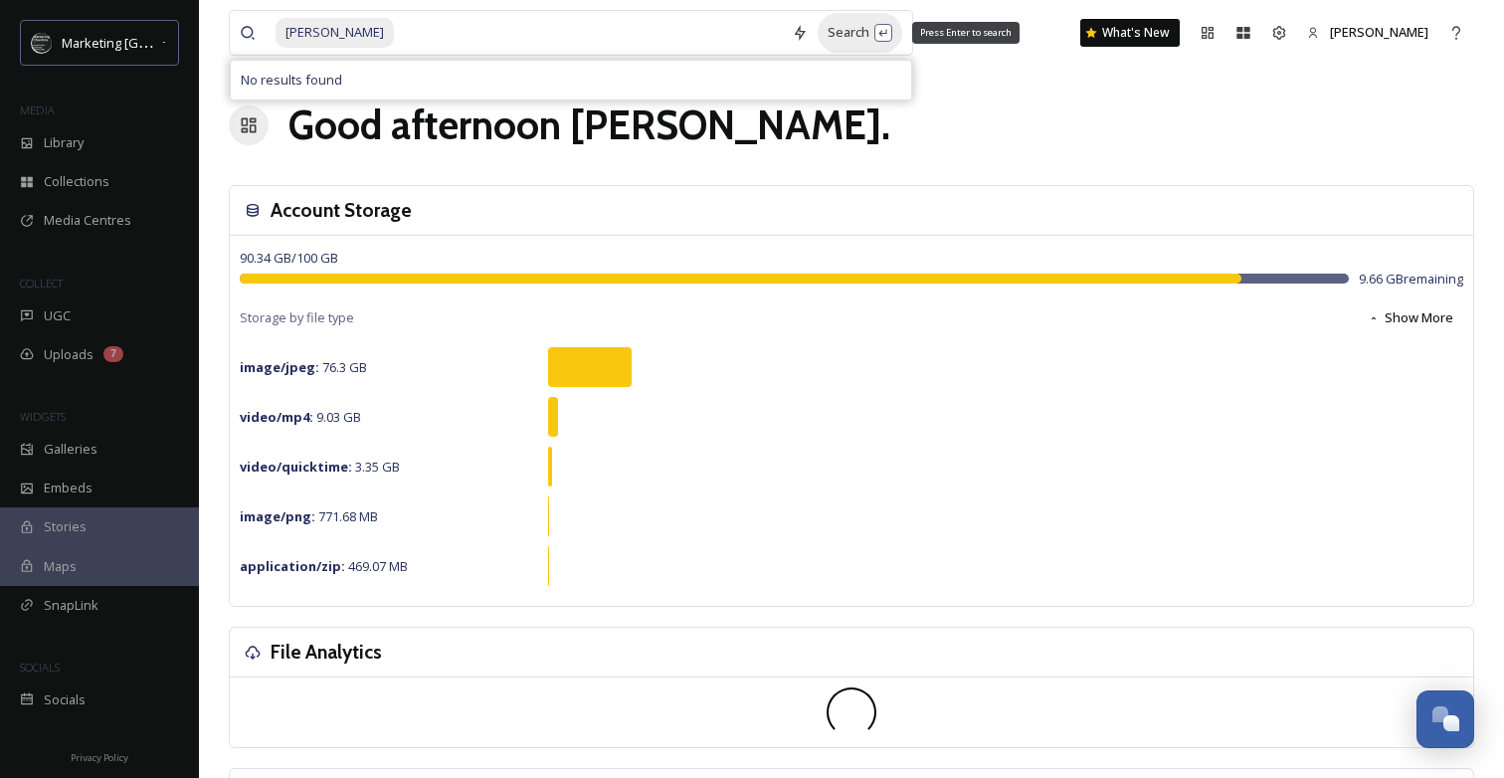
click at [841, 30] on div "Search Press Enter to search" at bounding box center [860, 32] width 85 height 39
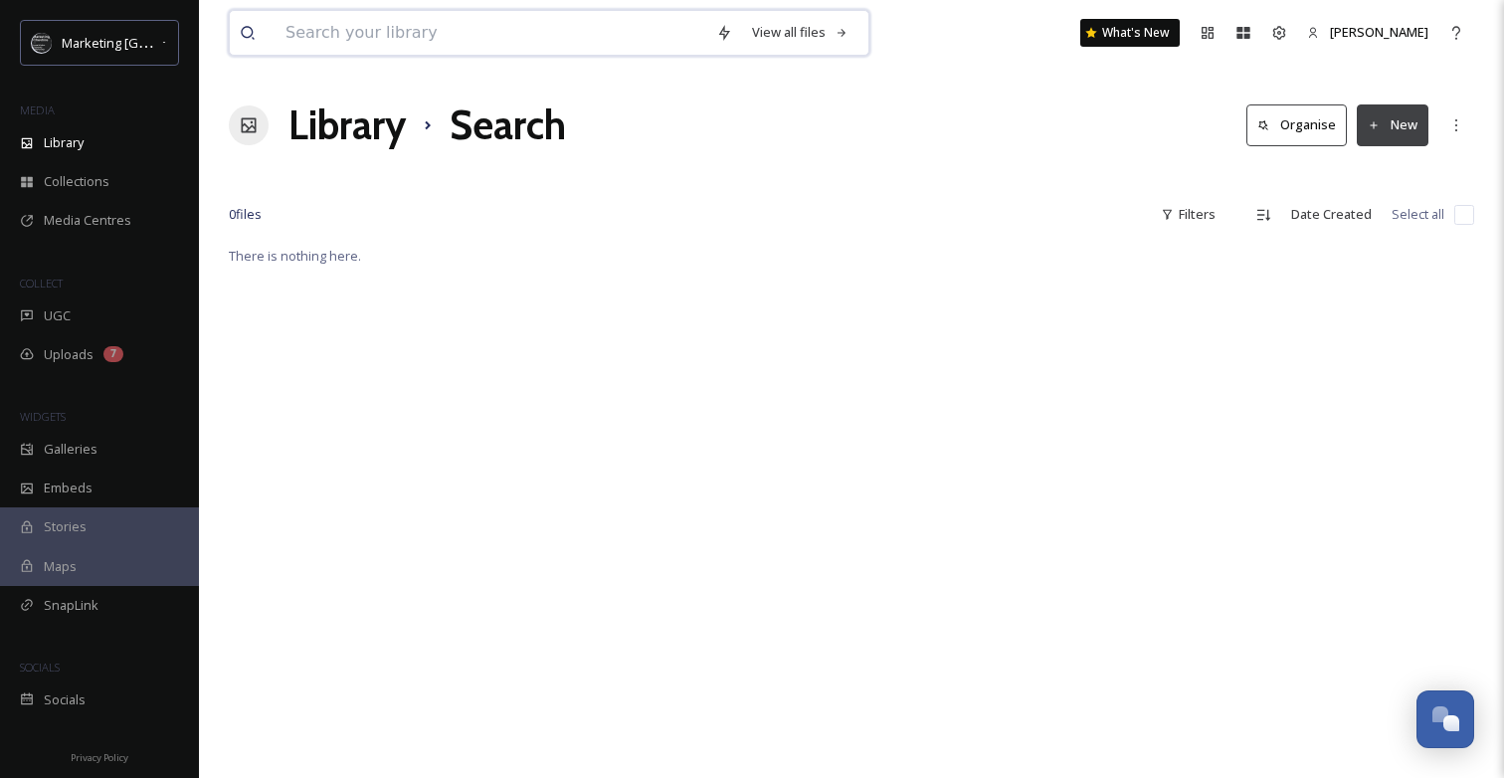
click at [364, 23] on input at bounding box center [491, 33] width 431 height 44
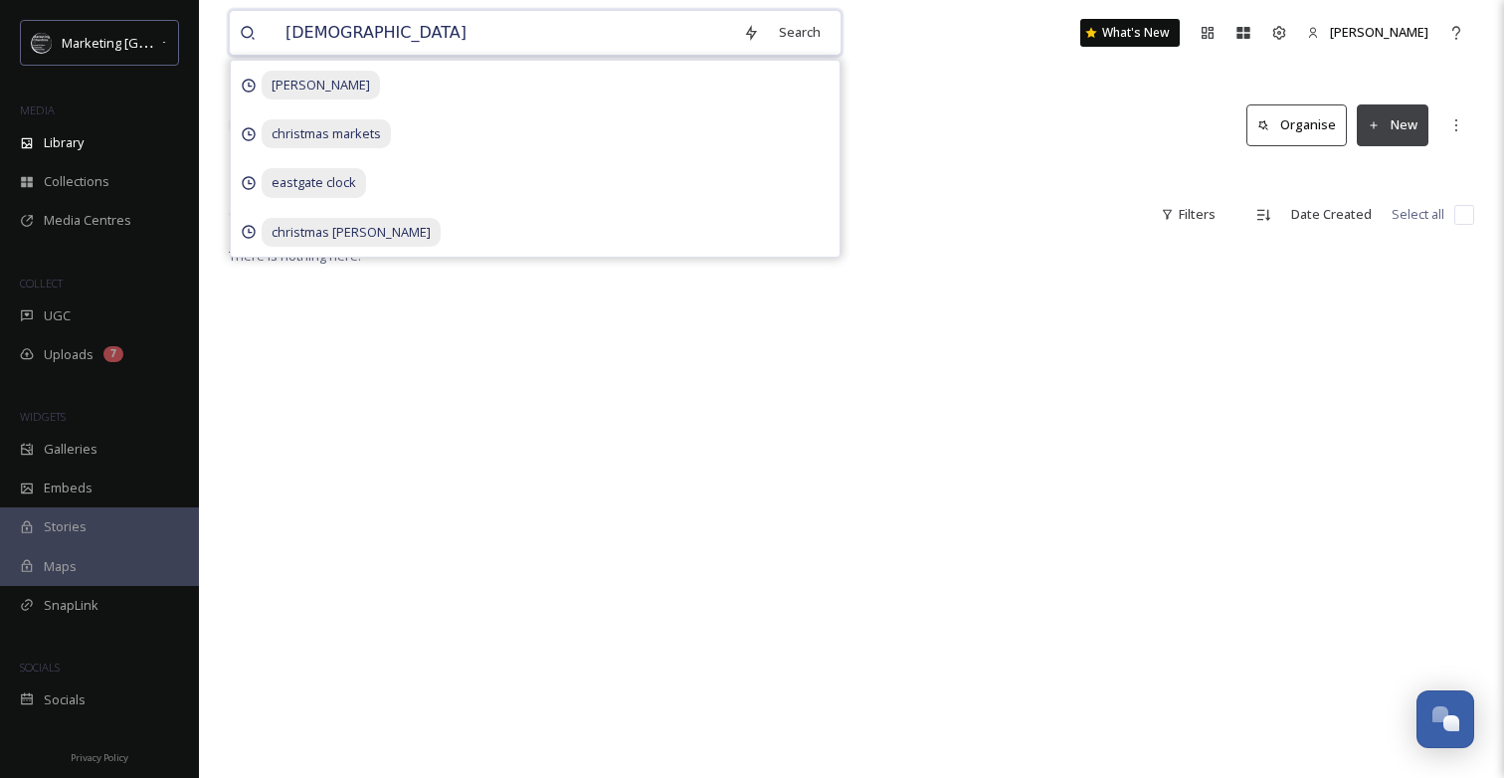
type input "christmas"
